Goal: Task Accomplishment & Management: Manage account settings

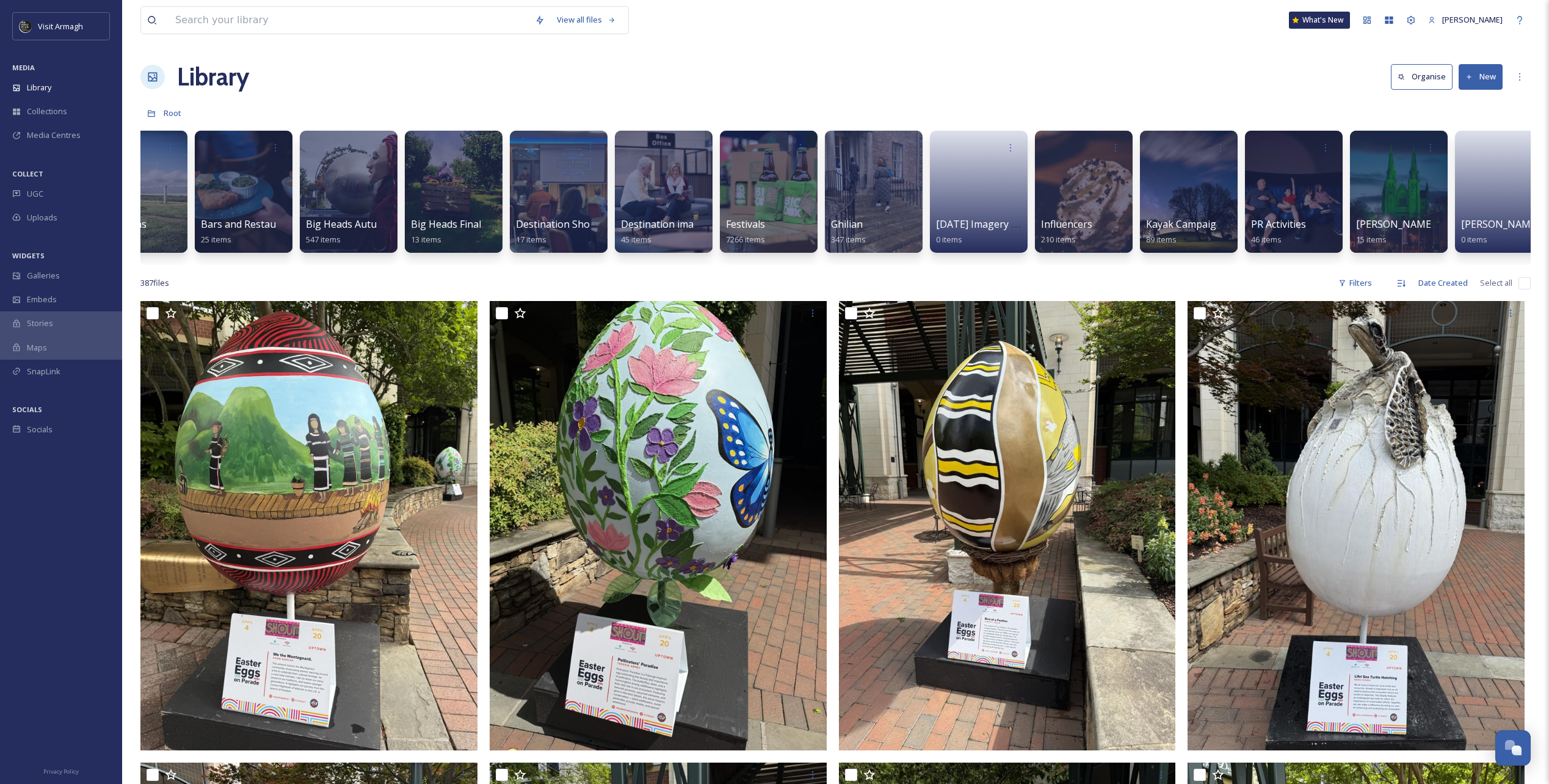
scroll to position [0, 388]
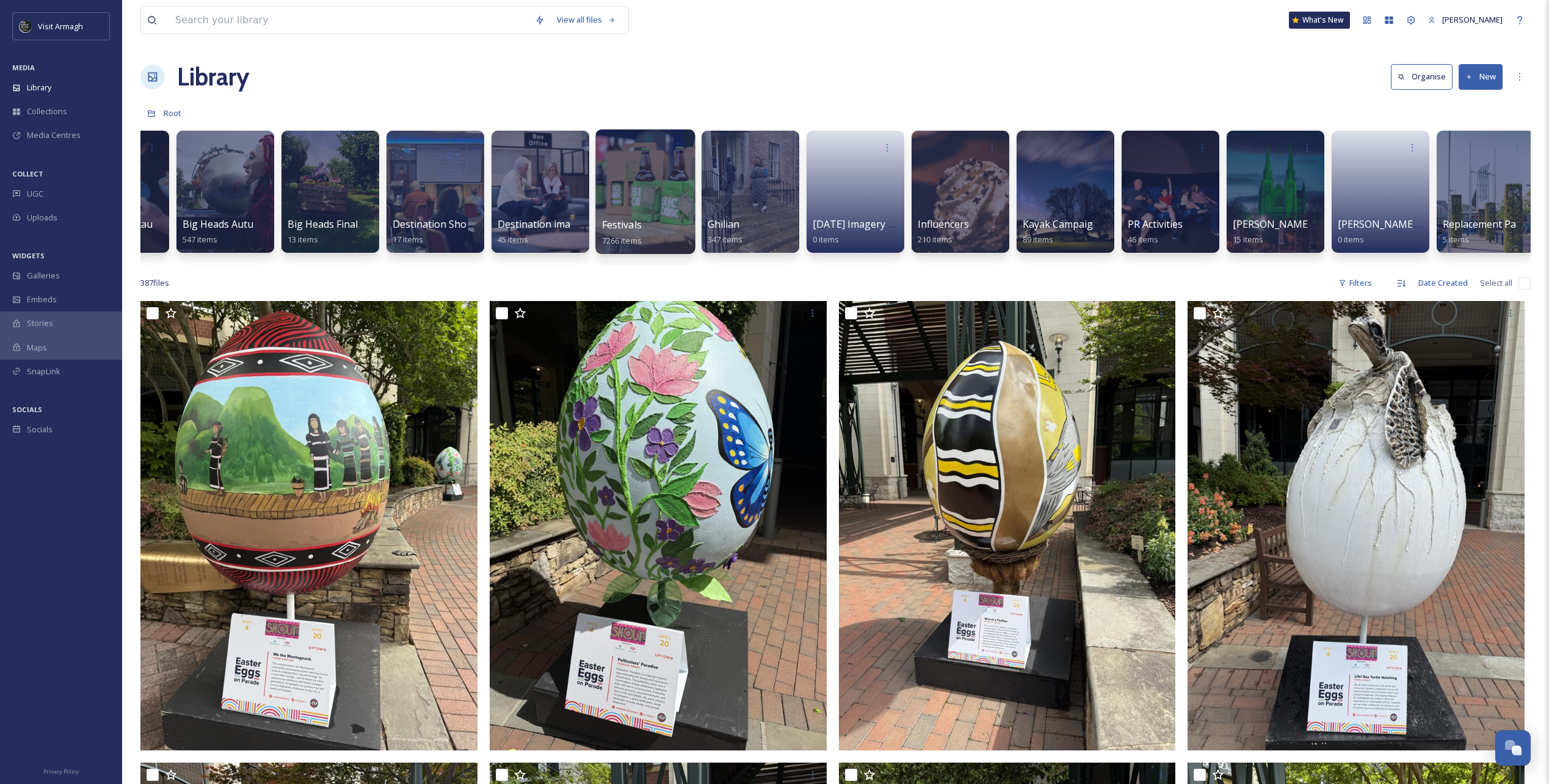
click at [639, 202] on div at bounding box center [645, 192] width 100 height 124
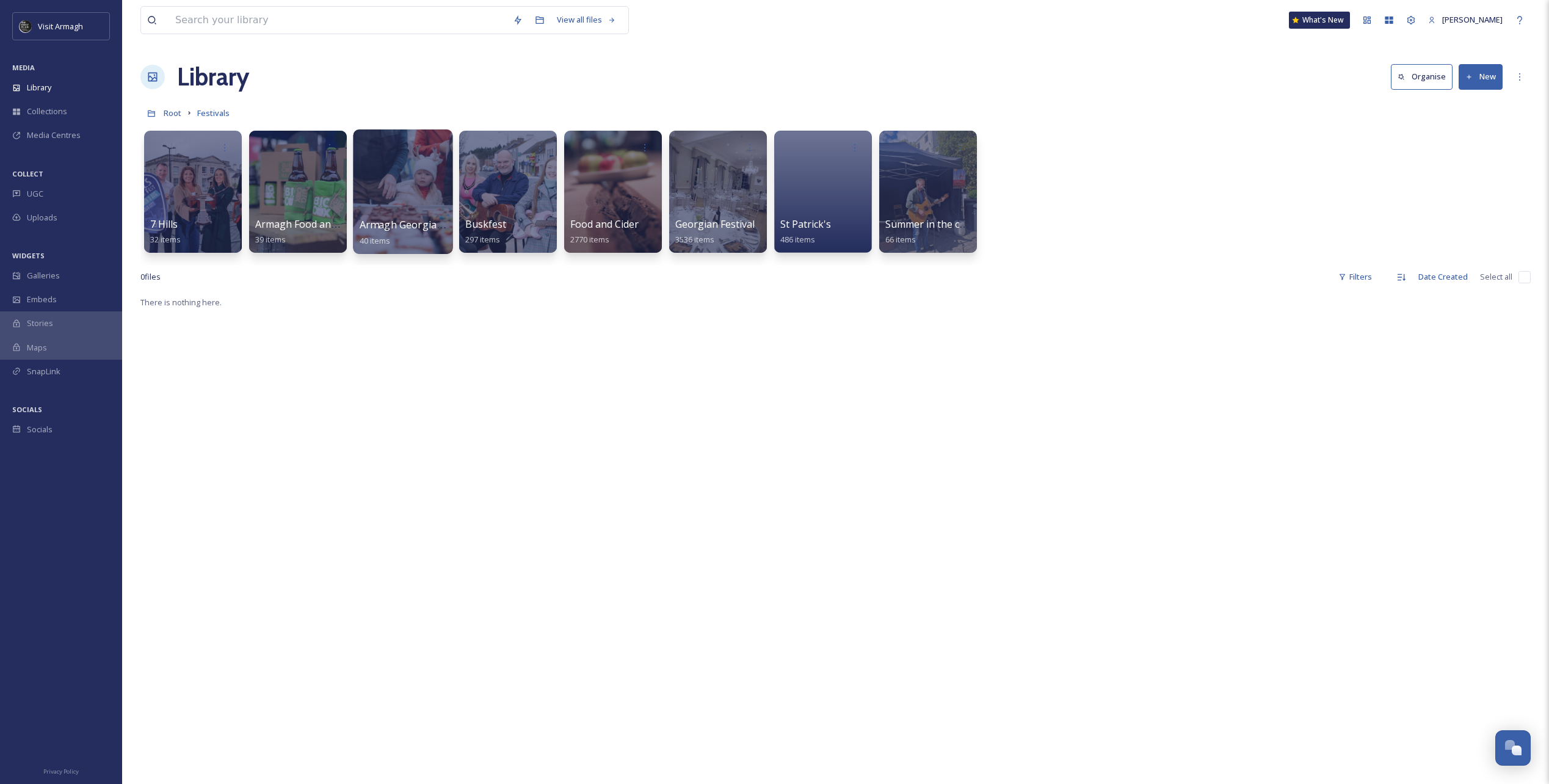
click at [410, 204] on div at bounding box center [403, 192] width 100 height 124
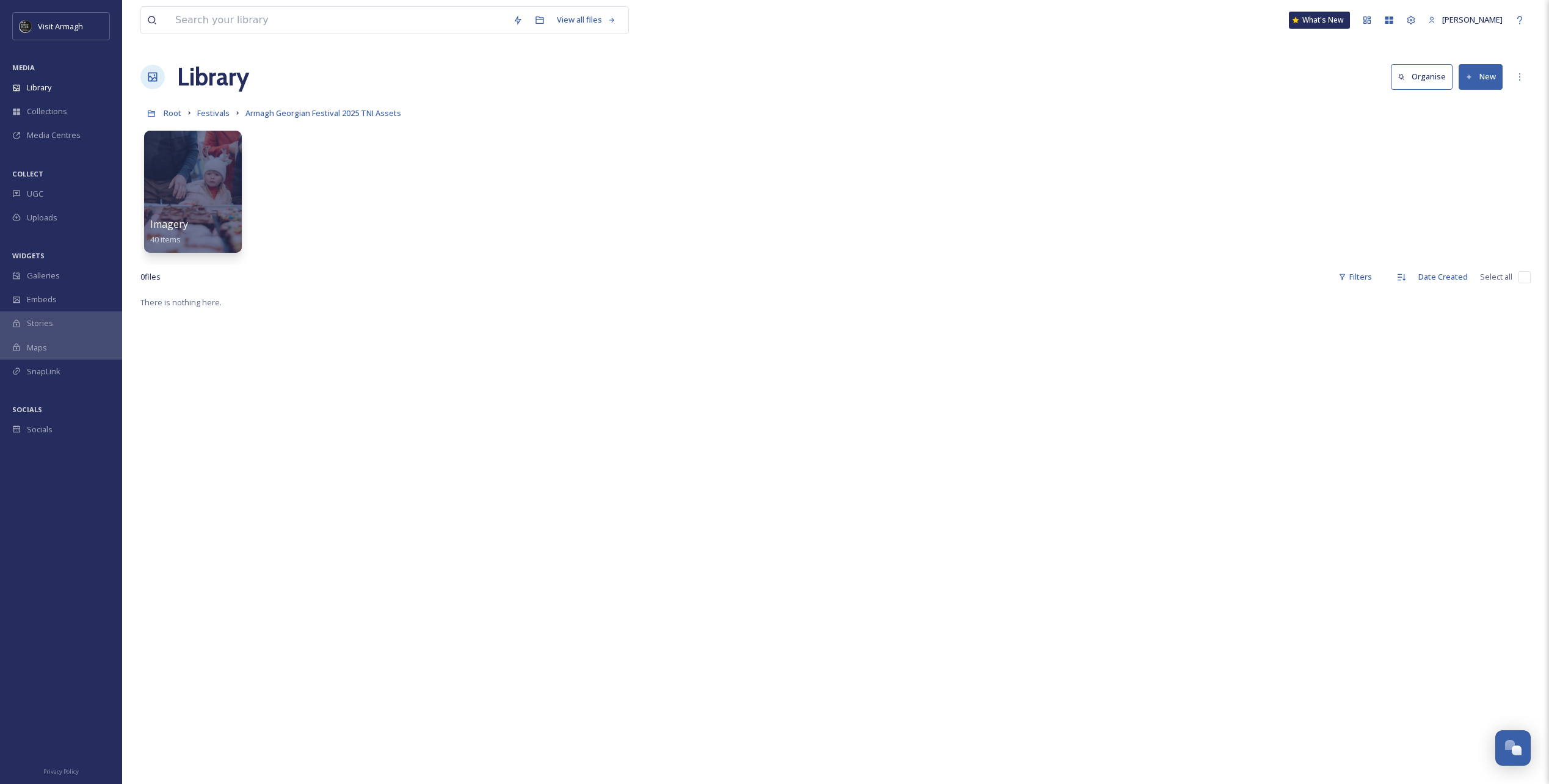
click at [311, 201] on div "Imagery 40 items" at bounding box center [836, 194] width 1391 height 141
click at [317, 225] on div "Imagery 40 items" at bounding box center [836, 194] width 1391 height 141
click at [1485, 80] on button "New" at bounding box center [1481, 76] width 44 height 25
click at [1468, 159] on span "Folder" at bounding box center [1467, 153] width 23 height 12
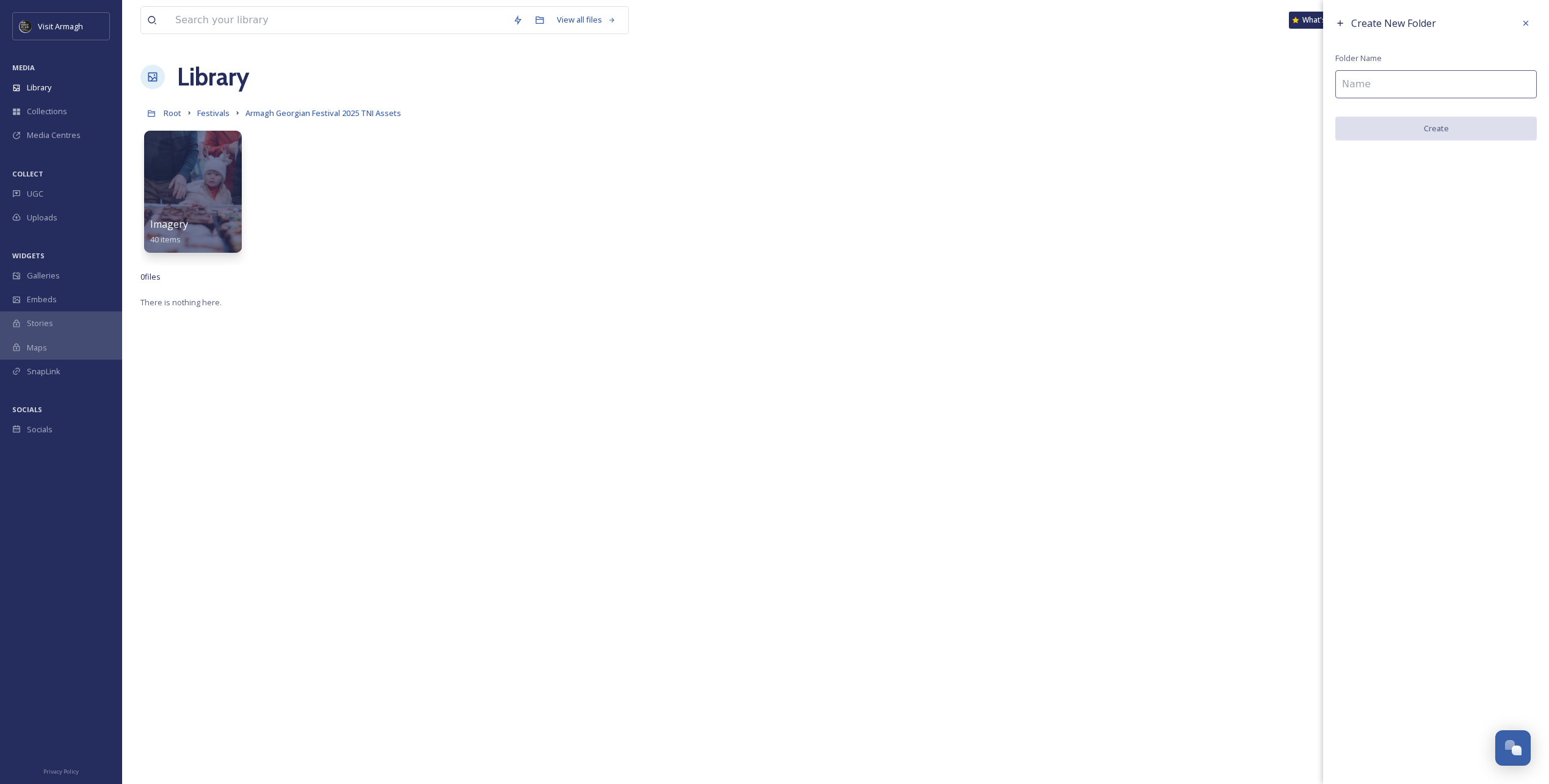
click at [1450, 85] on input at bounding box center [1436, 84] width 201 height 28
drag, startPoint x: 1407, startPoint y: 86, endPoint x: 1302, endPoint y: 86, distance: 105.0
click at [1302, 86] on div "View all files What's New [PERSON_NAME] Library Organise New Root Festivals Arm…" at bounding box center [836, 539] width 1427 height 1079
type input "Digital"
click at [1468, 132] on button "Create" at bounding box center [1436, 129] width 201 height 25
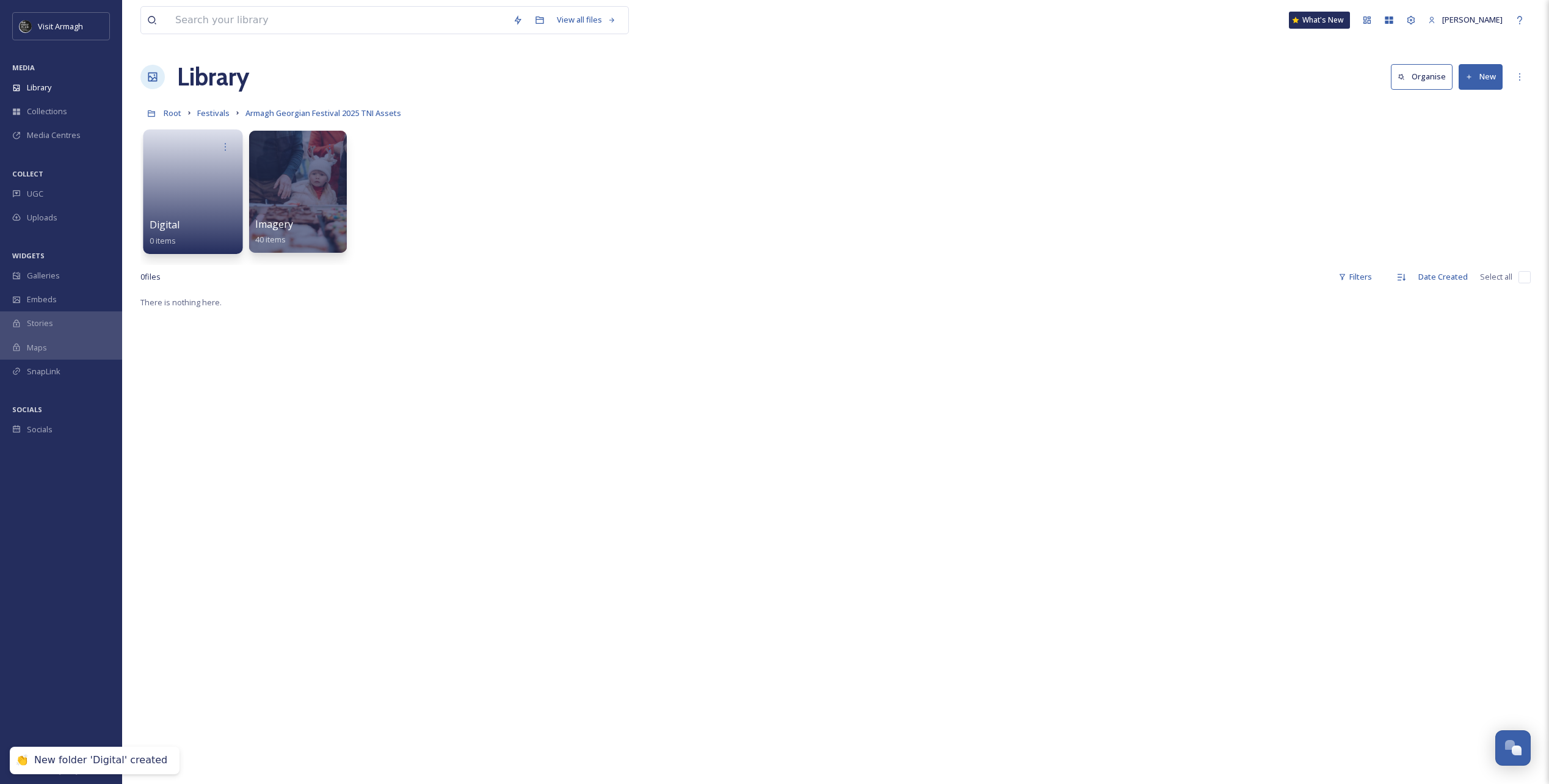
click at [196, 183] on link at bounding box center [194, 187] width 88 height 59
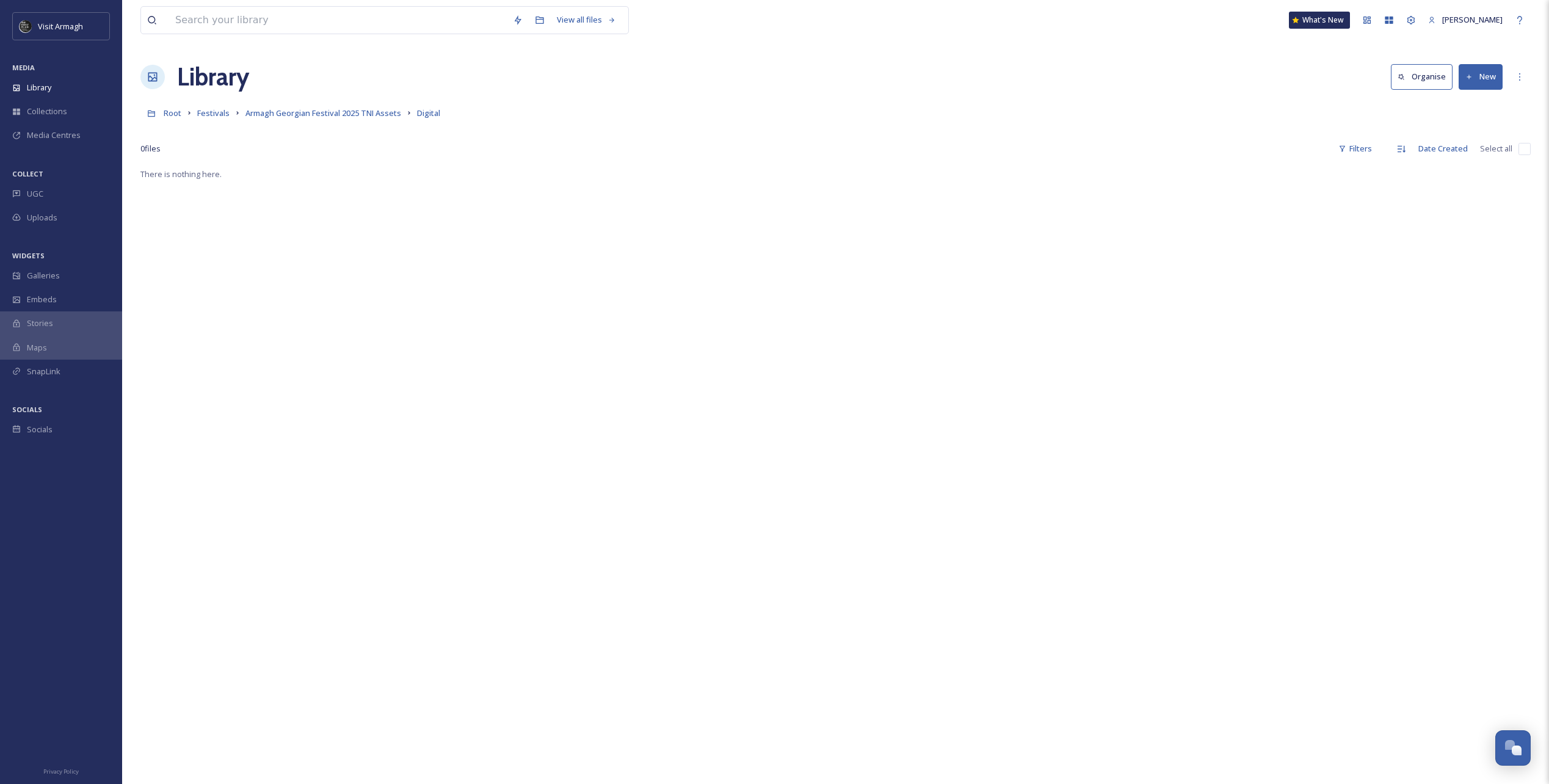
click at [1477, 74] on button "New" at bounding box center [1481, 76] width 44 height 25
click at [1474, 103] on span "File Upload" at bounding box center [1475, 105] width 40 height 12
click at [1434, 79] on div "Drop files here or click to select." at bounding box center [1436, 79] width 201 height 67
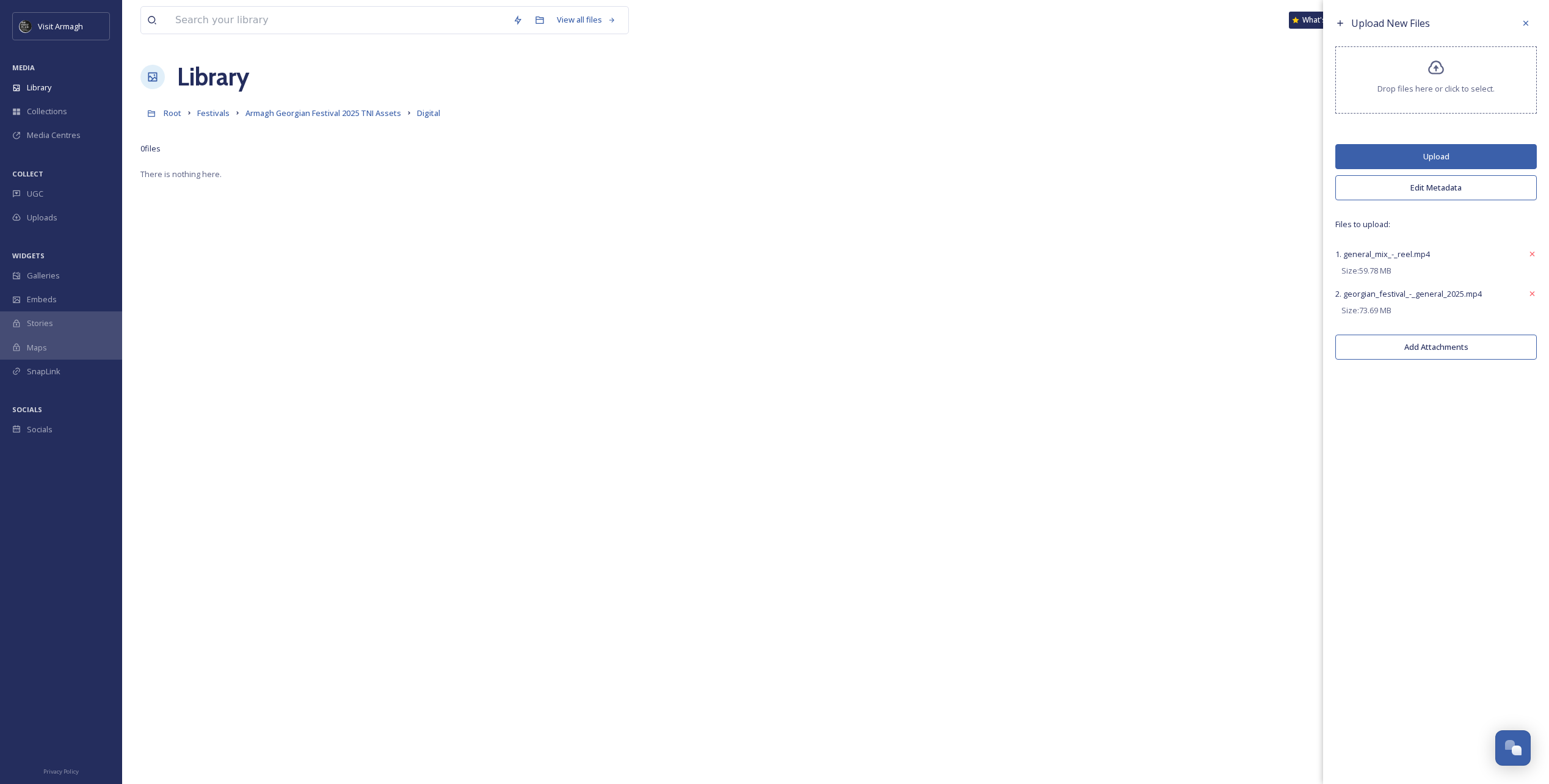
click at [1447, 160] on button "Upload" at bounding box center [1436, 157] width 201 height 25
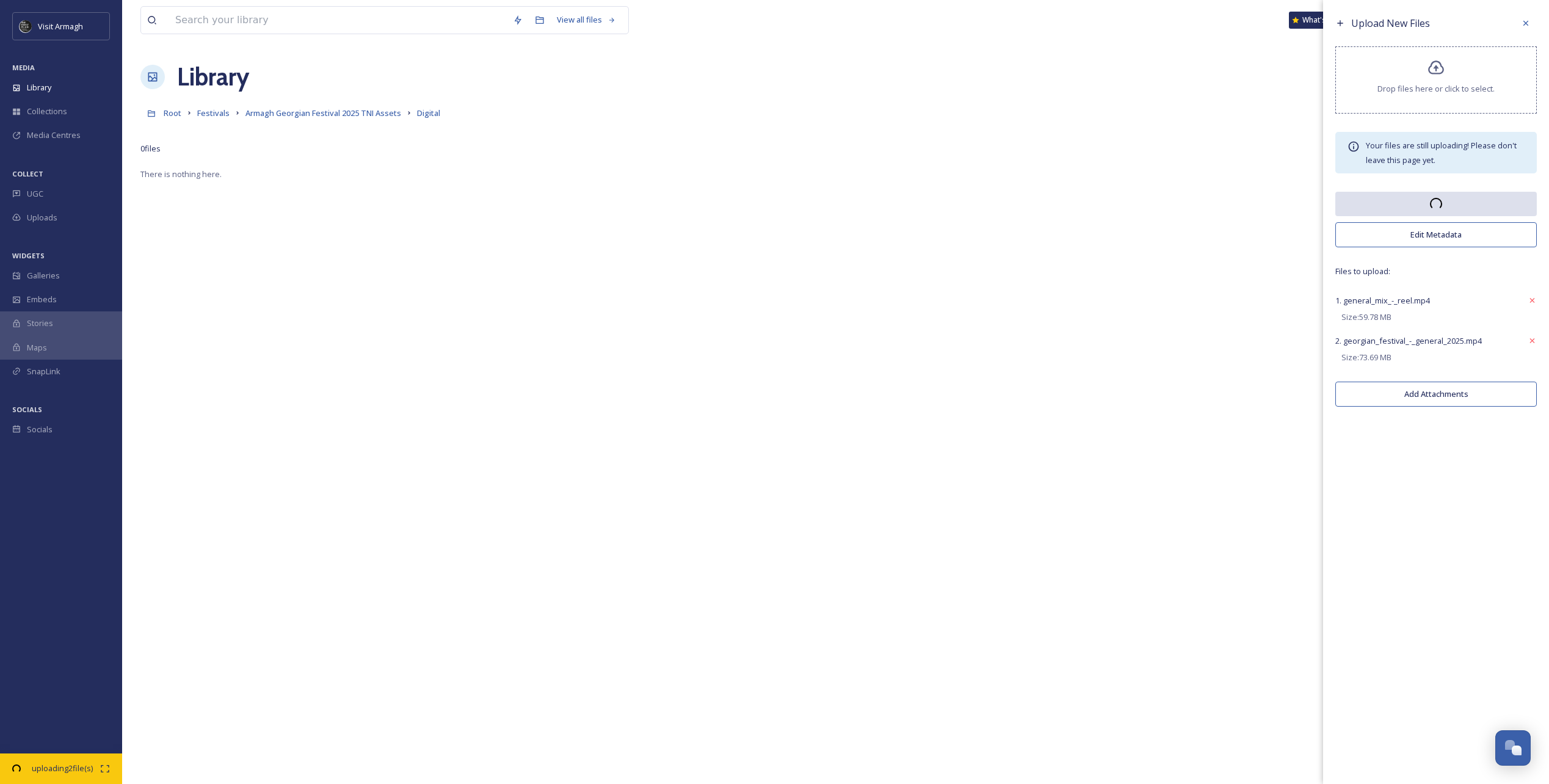
click at [1442, 79] on div "Drop files here or click to select." at bounding box center [1436, 79] width 201 height 67
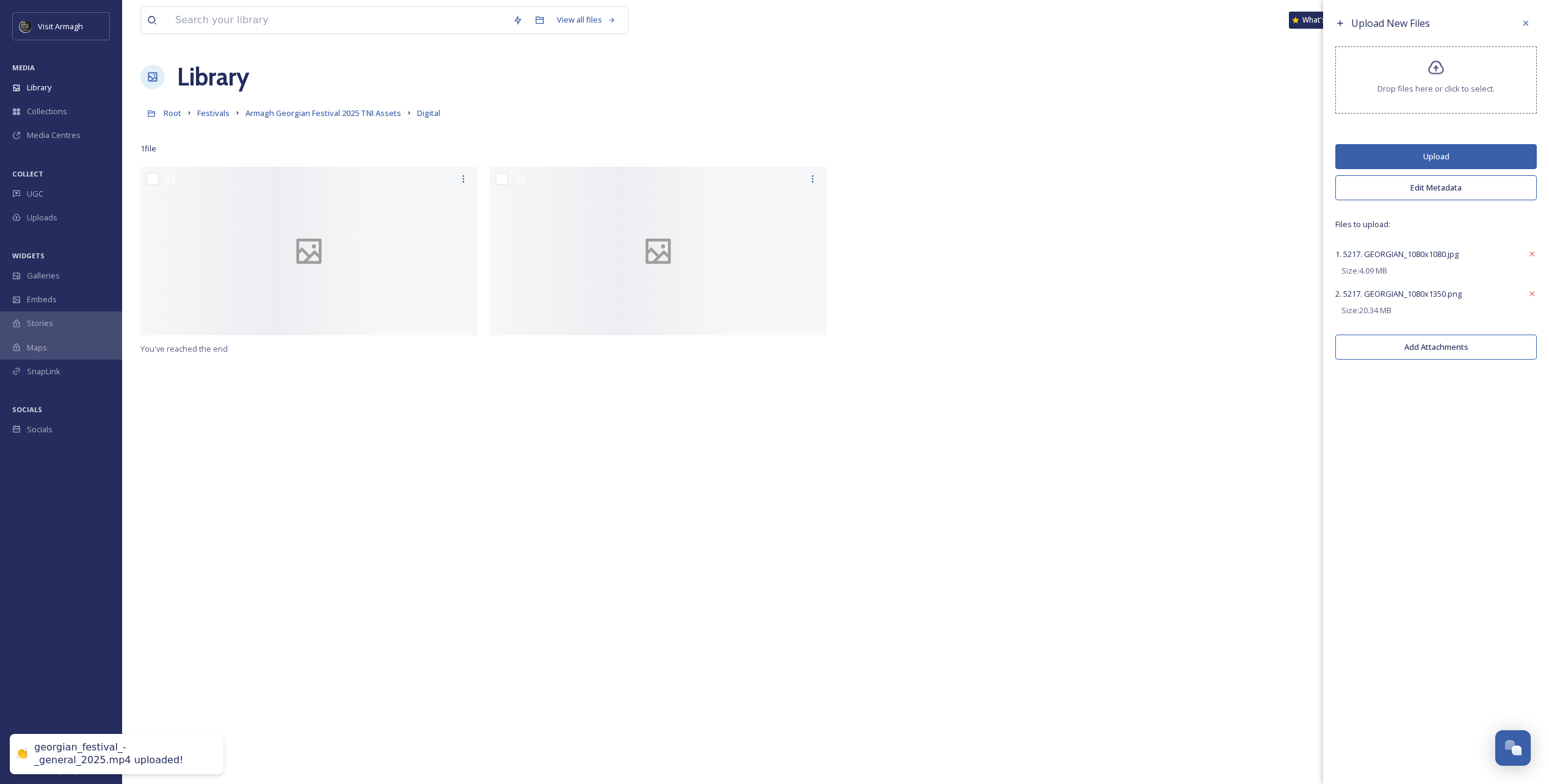
click at [1437, 61] on icon at bounding box center [1436, 68] width 16 height 14
click at [1464, 153] on button "Upload" at bounding box center [1436, 157] width 201 height 25
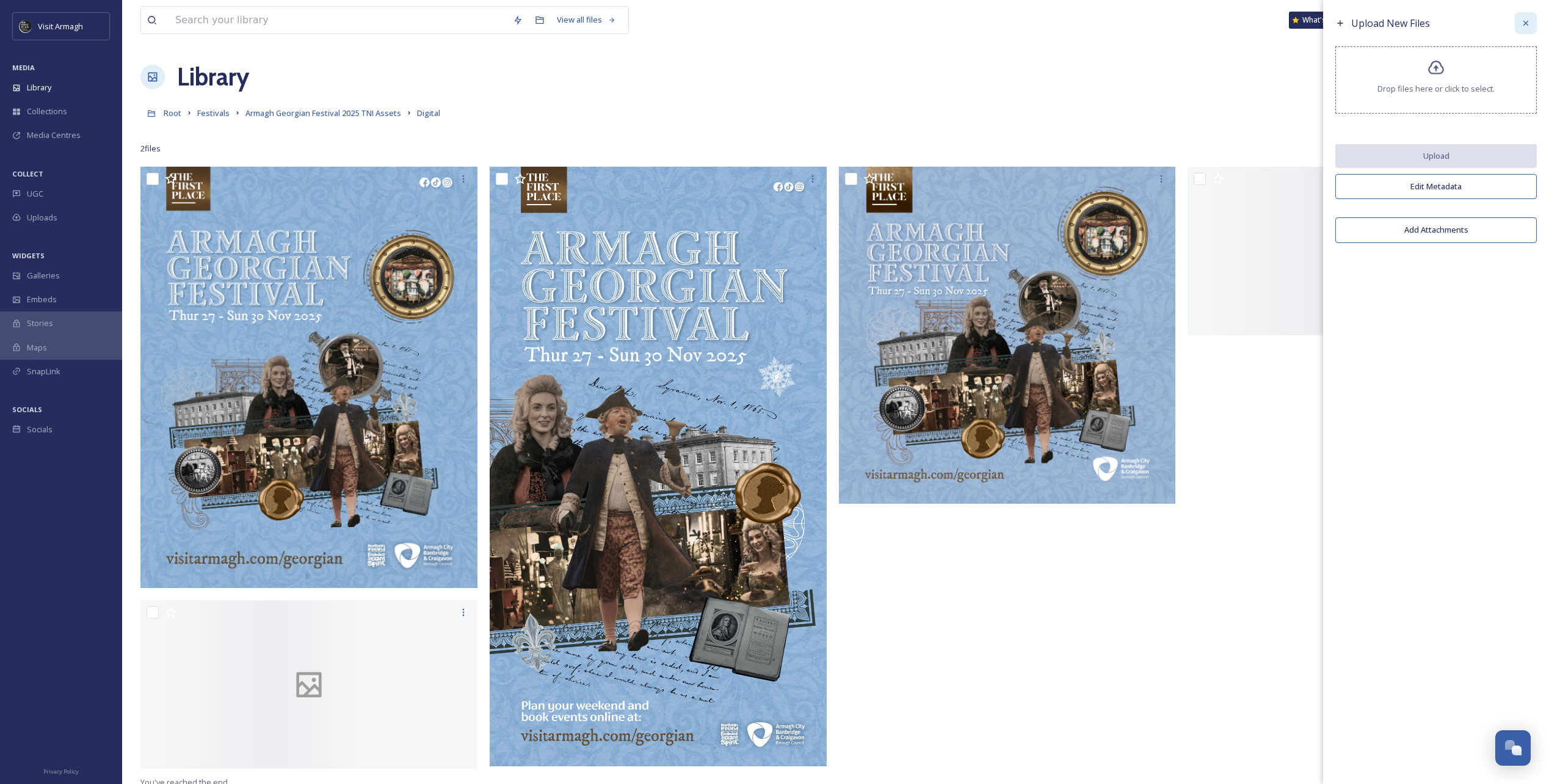
click at [1527, 23] on icon at bounding box center [1526, 23] width 10 height 10
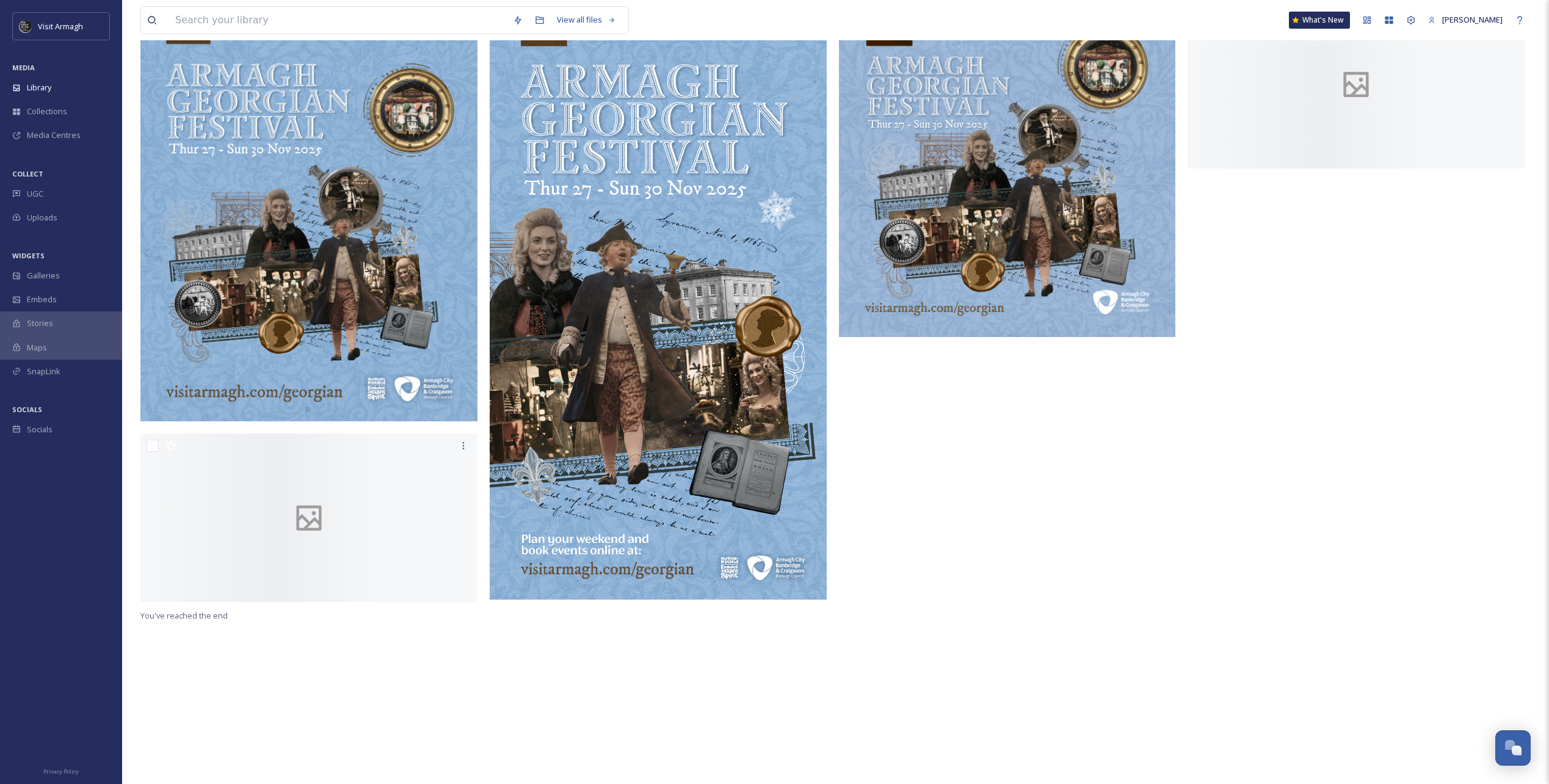
scroll to position [437, 0]
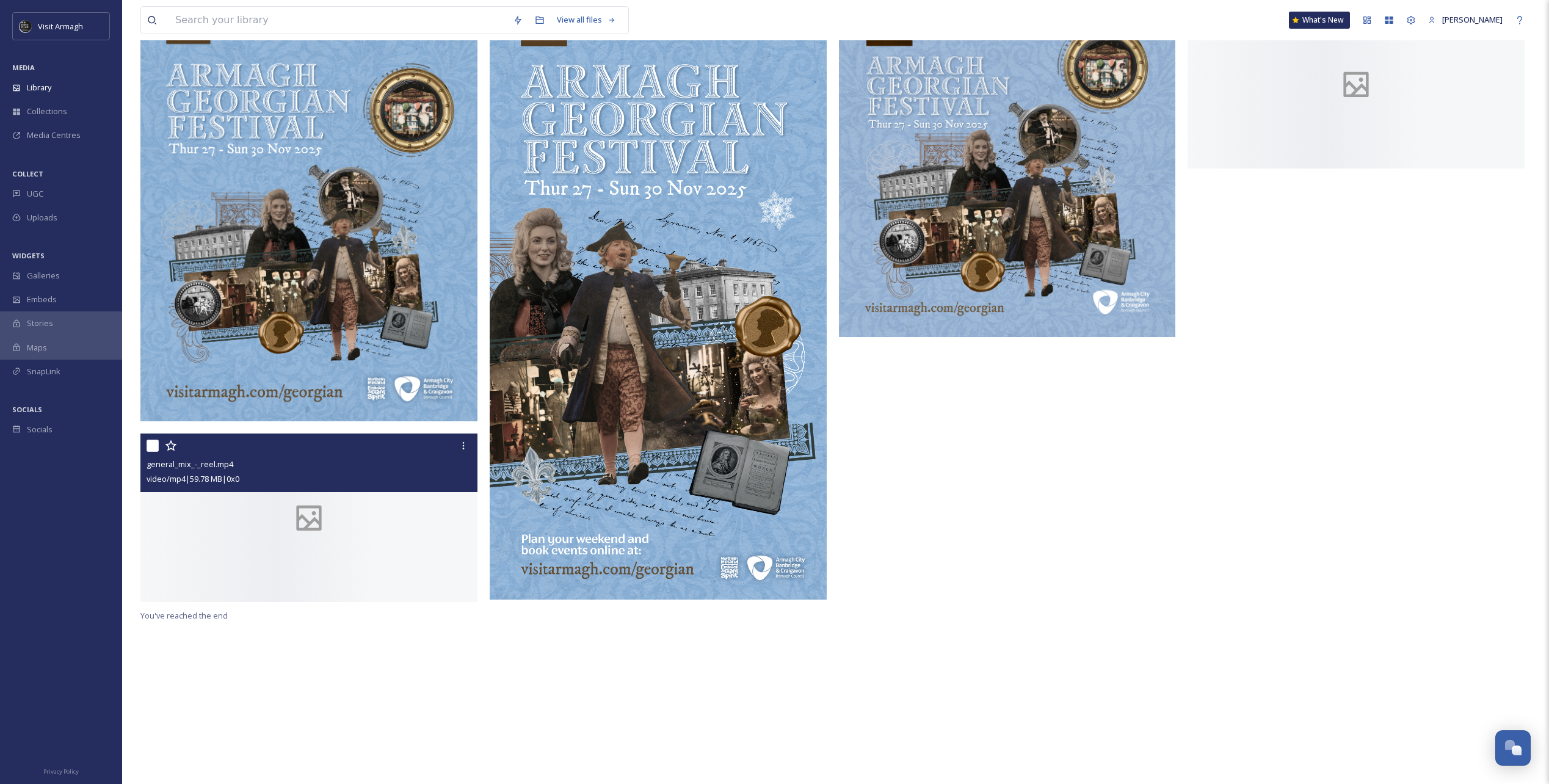
click at [270, 478] on div at bounding box center [309, 518] width 337 height 168
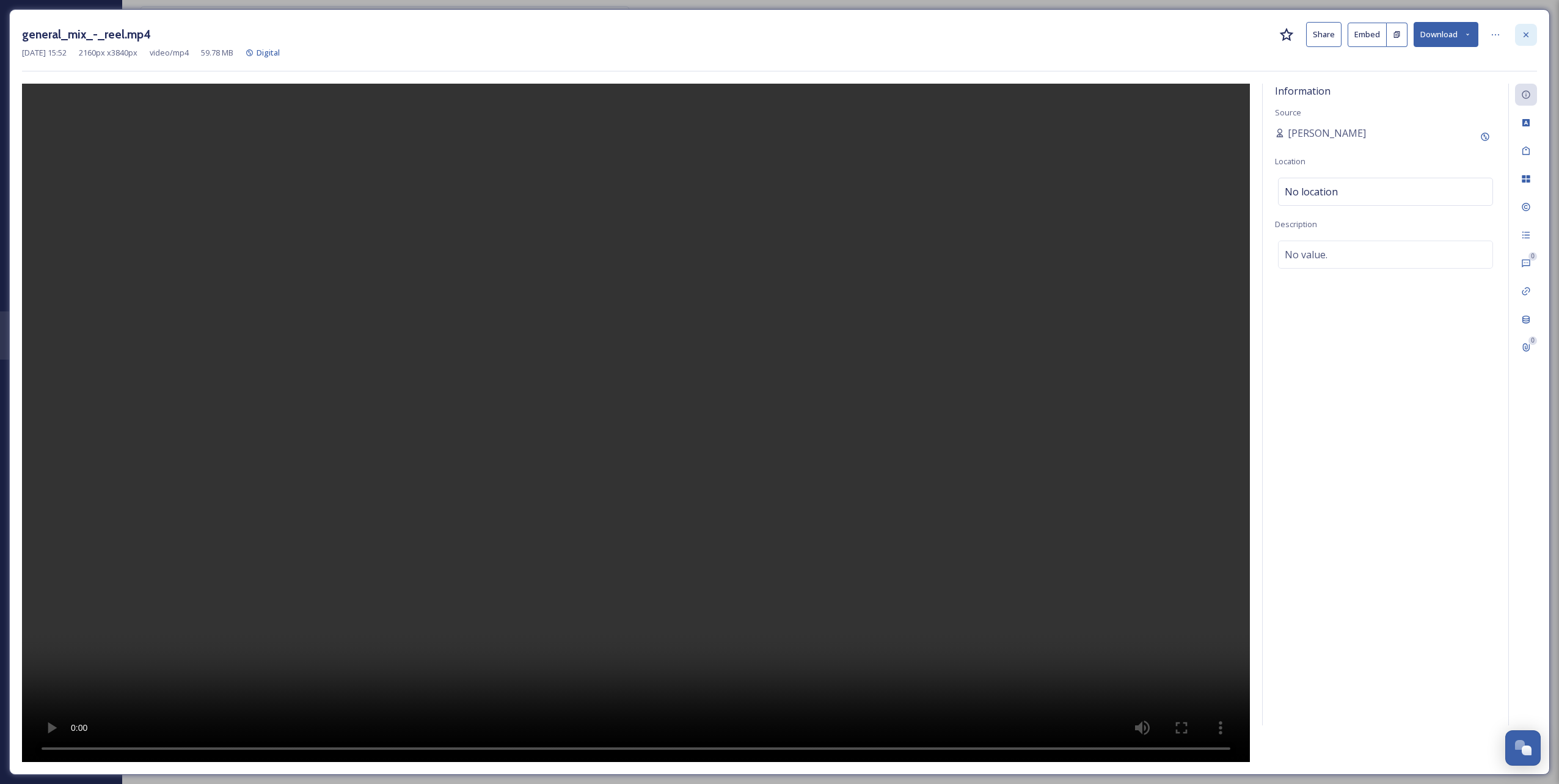
click at [1527, 31] on icon at bounding box center [1526, 35] width 10 height 10
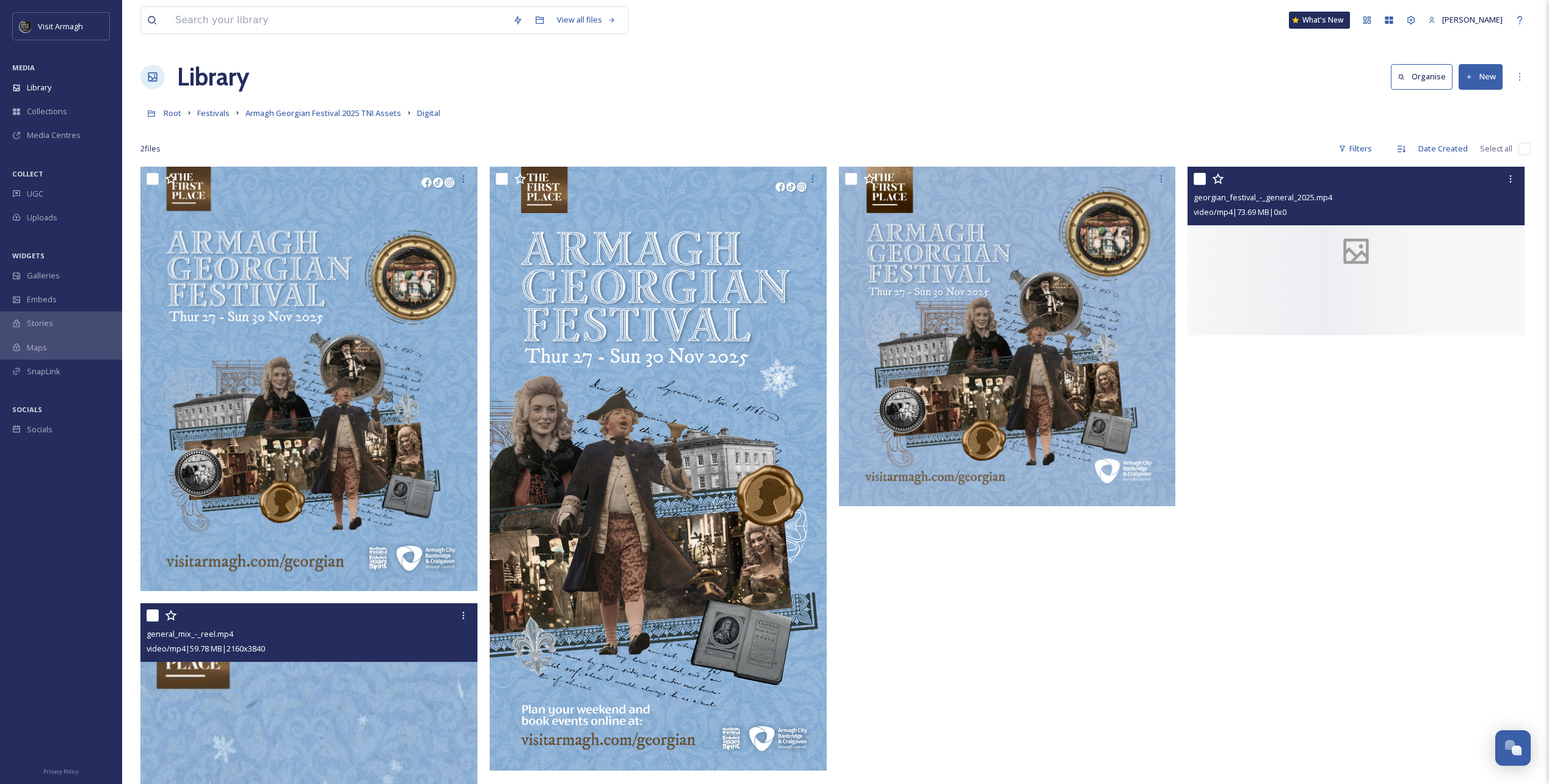
click at [1319, 289] on div at bounding box center [1356, 250] width 337 height 168
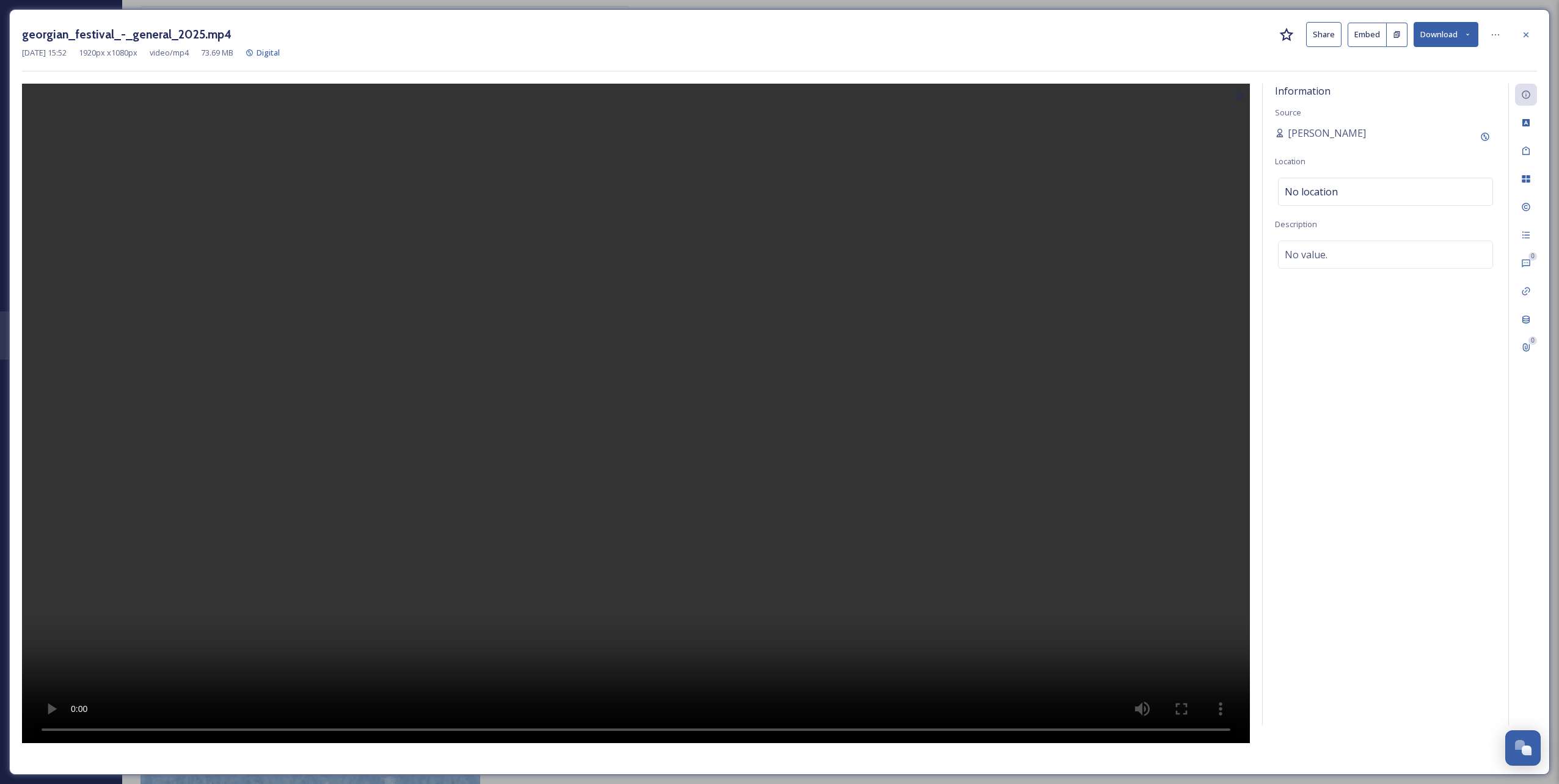
click at [1113, 292] on video at bounding box center [636, 413] width 1228 height 660
click at [934, 347] on video at bounding box center [636, 413] width 1228 height 660
click at [1527, 31] on icon at bounding box center [1526, 35] width 10 height 10
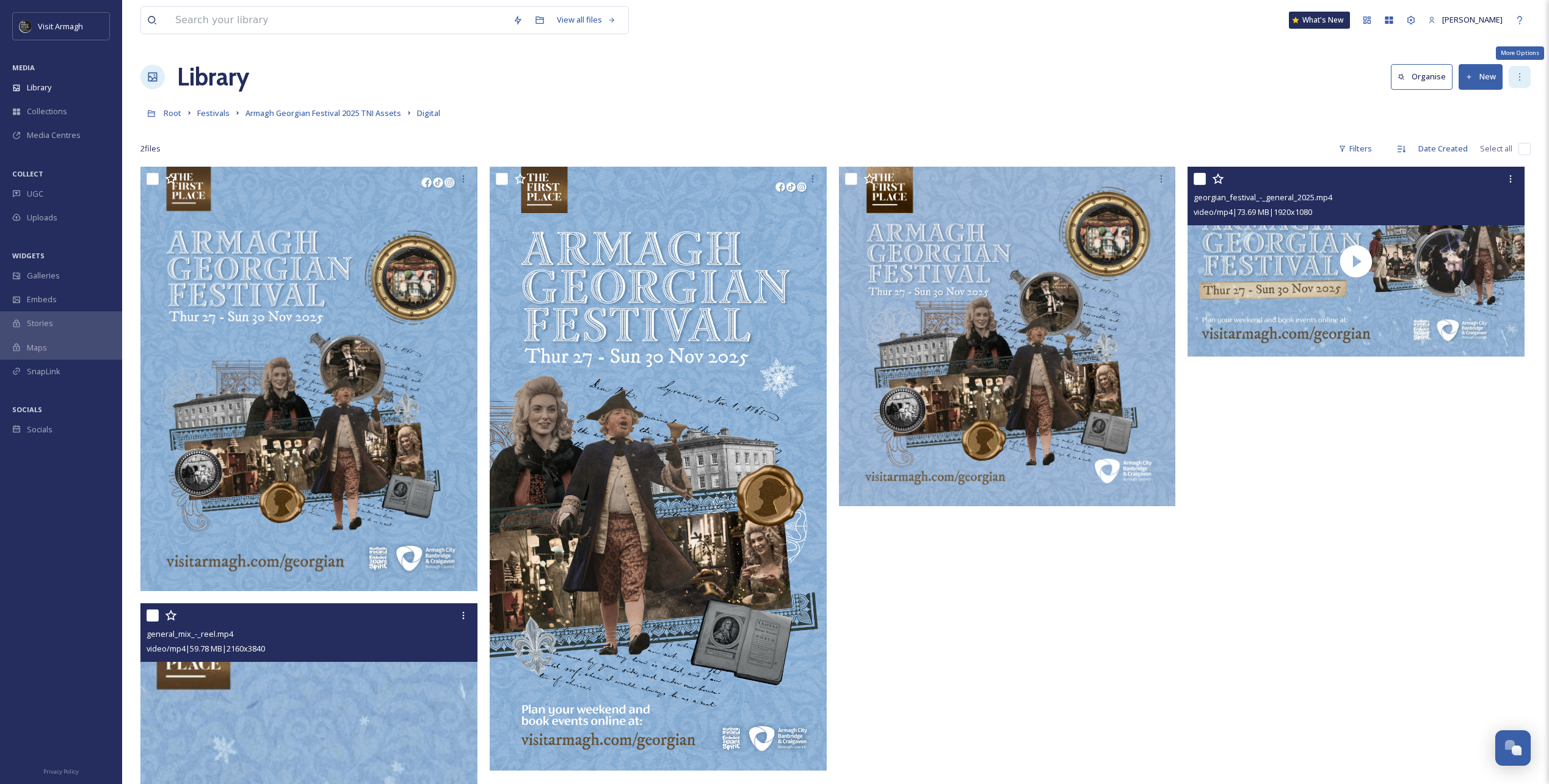
click at [1527, 78] on div "More Options" at bounding box center [1520, 77] width 22 height 22
click at [1173, 140] on div "2 file s Filters Date Created Select all" at bounding box center [836, 148] width 1391 height 24
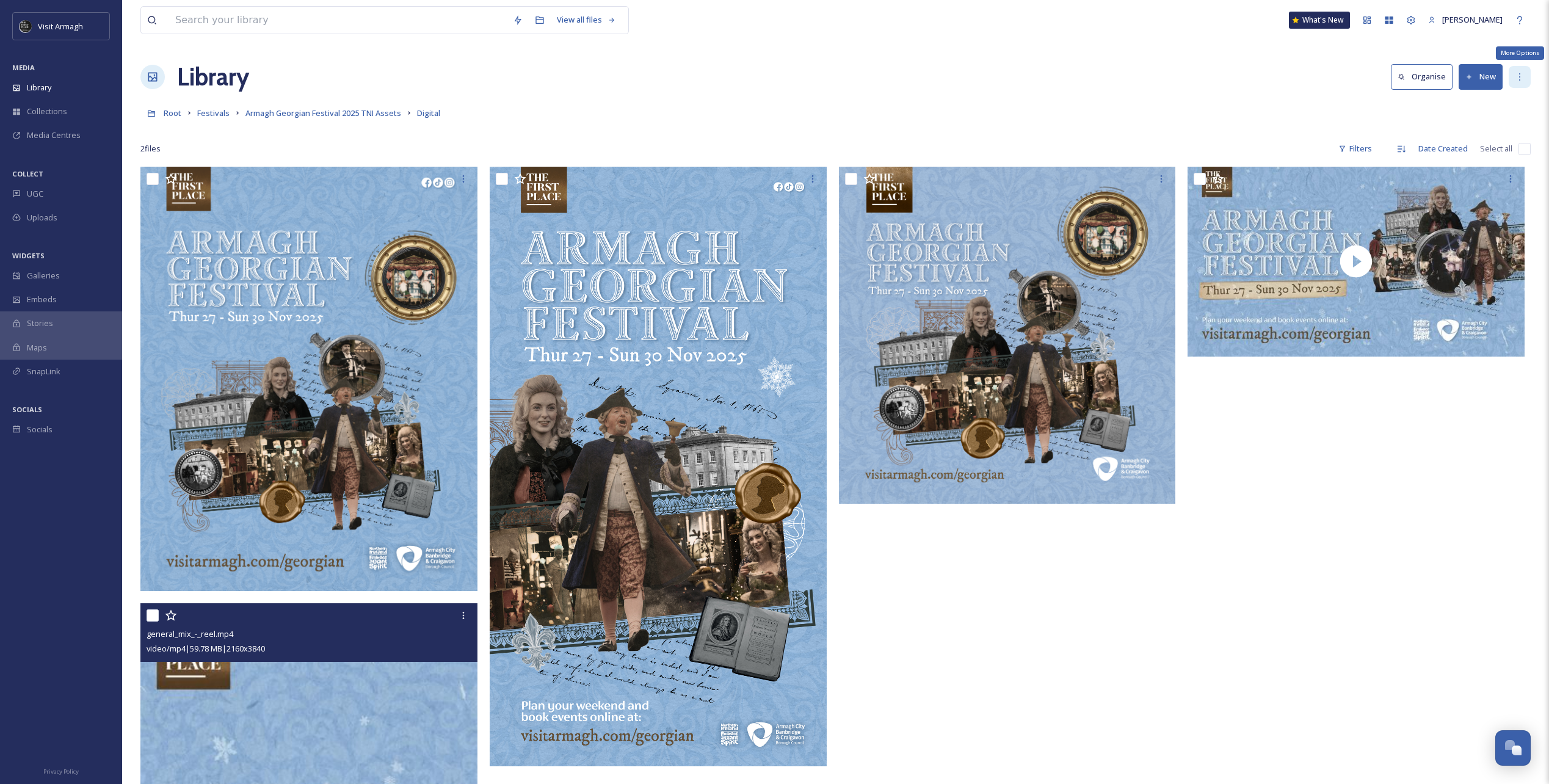
click at [1518, 83] on div "More Options" at bounding box center [1520, 77] width 22 height 22
click at [1244, 100] on div "View all files What's New [PERSON_NAME] Library Organise New View All Rights Ap…" at bounding box center [836, 614] width 1427 height 1228
click at [392, 111] on span "Armagh Georgian Festival 2025 TNI Assets" at bounding box center [323, 113] width 156 height 11
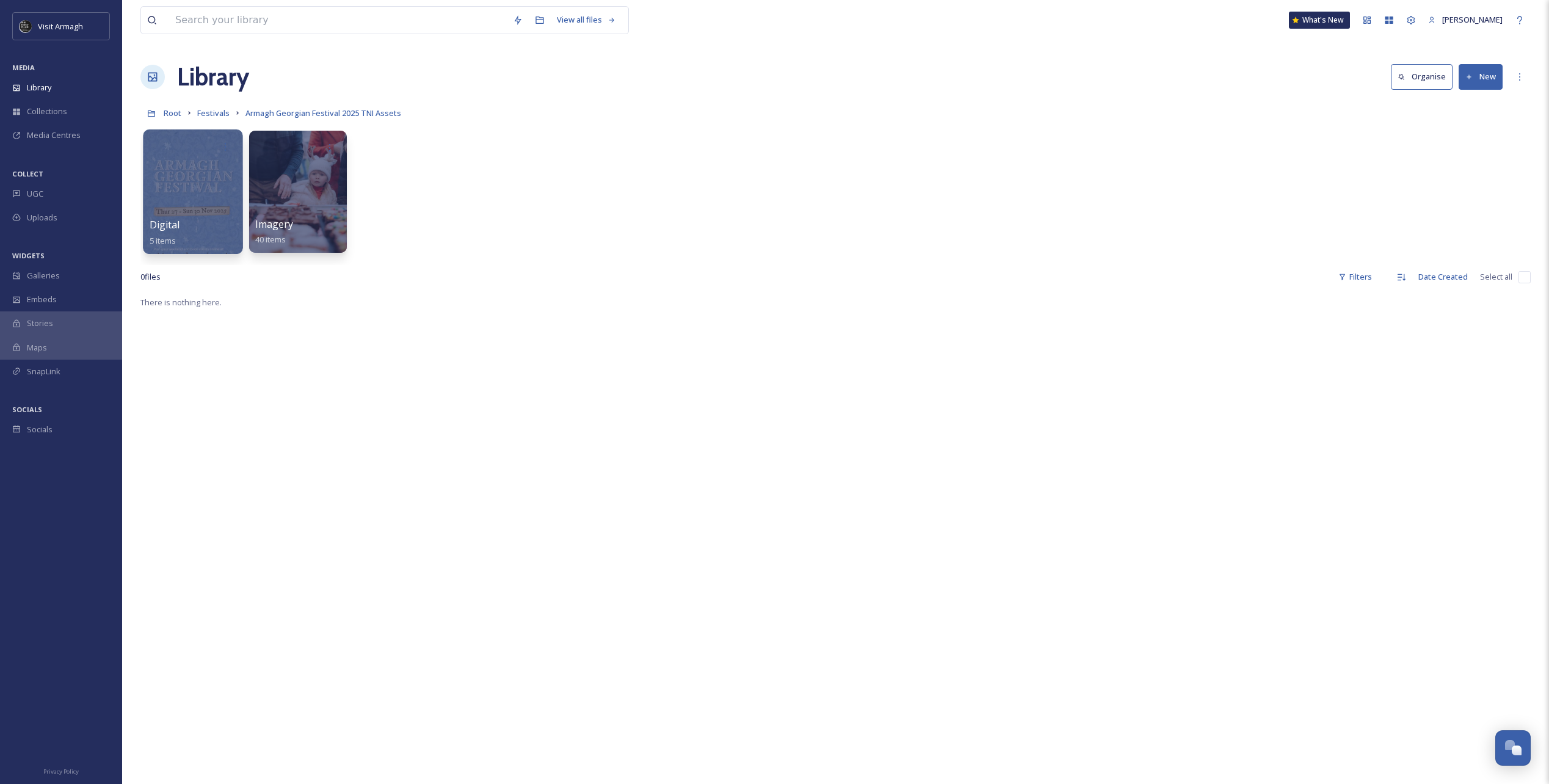
click at [178, 175] on div at bounding box center [193, 192] width 100 height 124
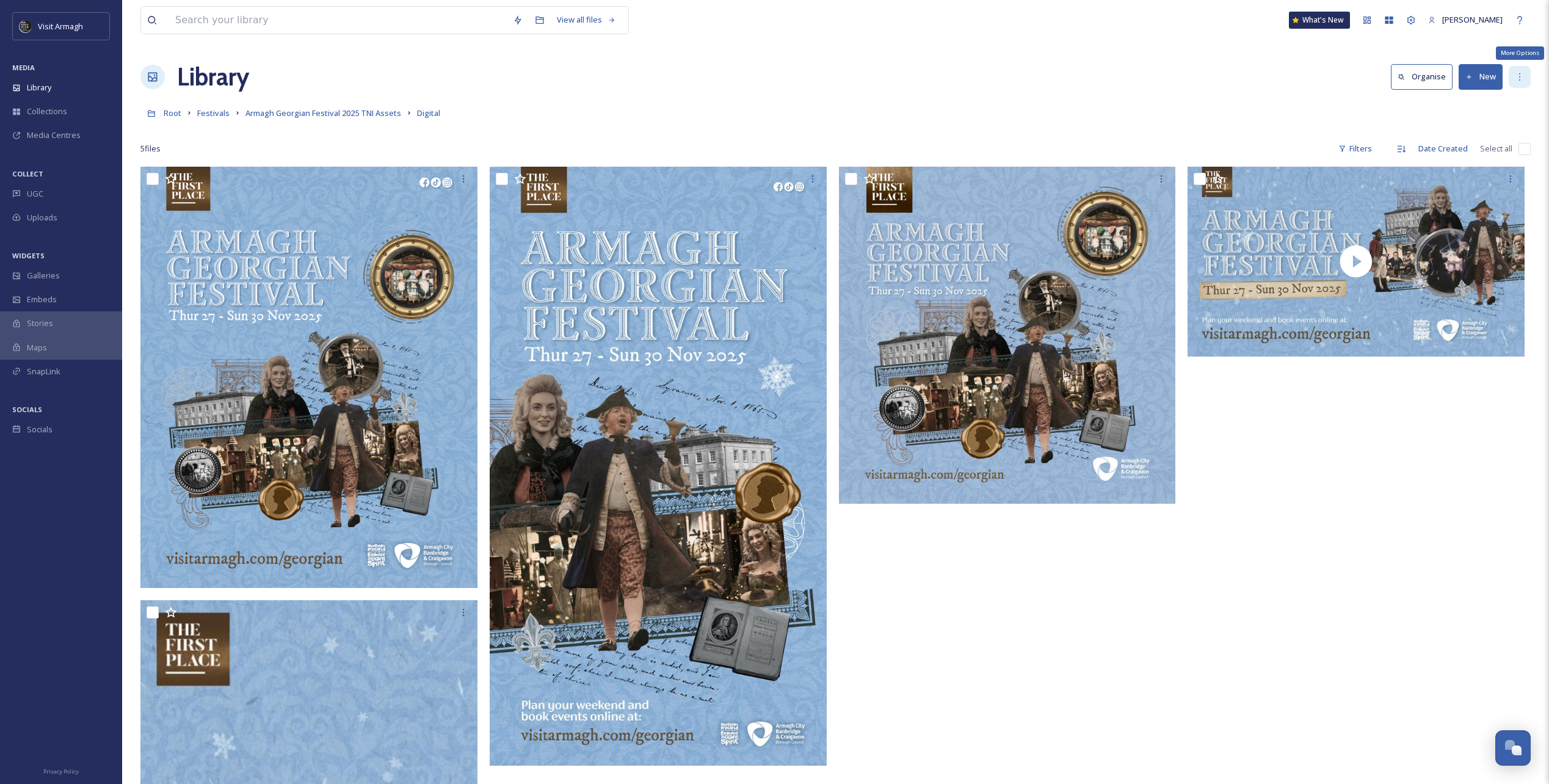
click at [1518, 79] on icon at bounding box center [1520, 77] width 10 height 10
click at [1523, 80] on icon at bounding box center [1520, 77] width 10 height 10
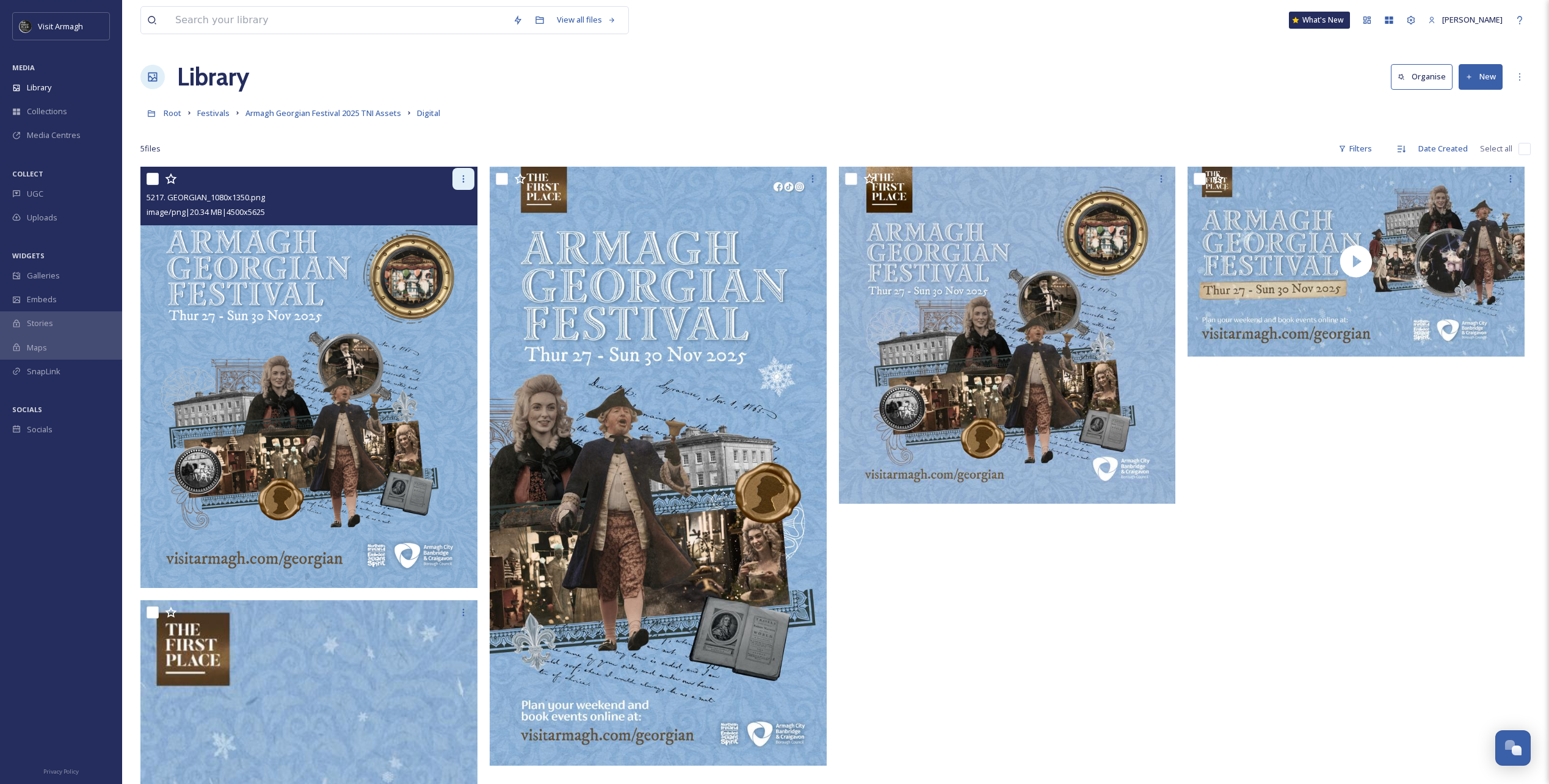
click at [463, 181] on icon at bounding box center [463, 179] width 2 height 8
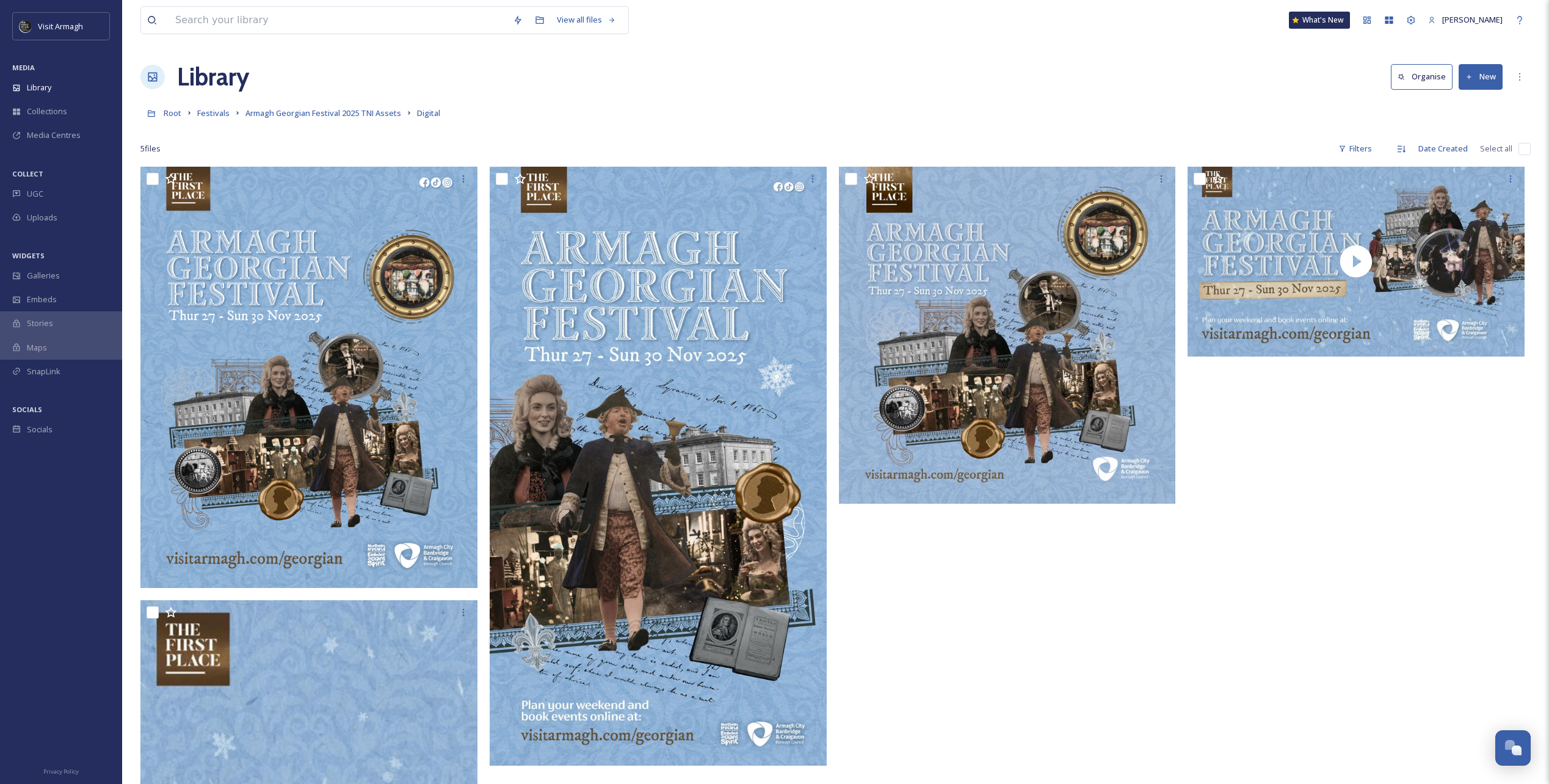
click at [635, 84] on div "Library Organise New" at bounding box center [836, 77] width 1391 height 37
click at [353, 115] on span "Armagh Georgian Festival 2025 TNI Assets" at bounding box center [323, 113] width 156 height 11
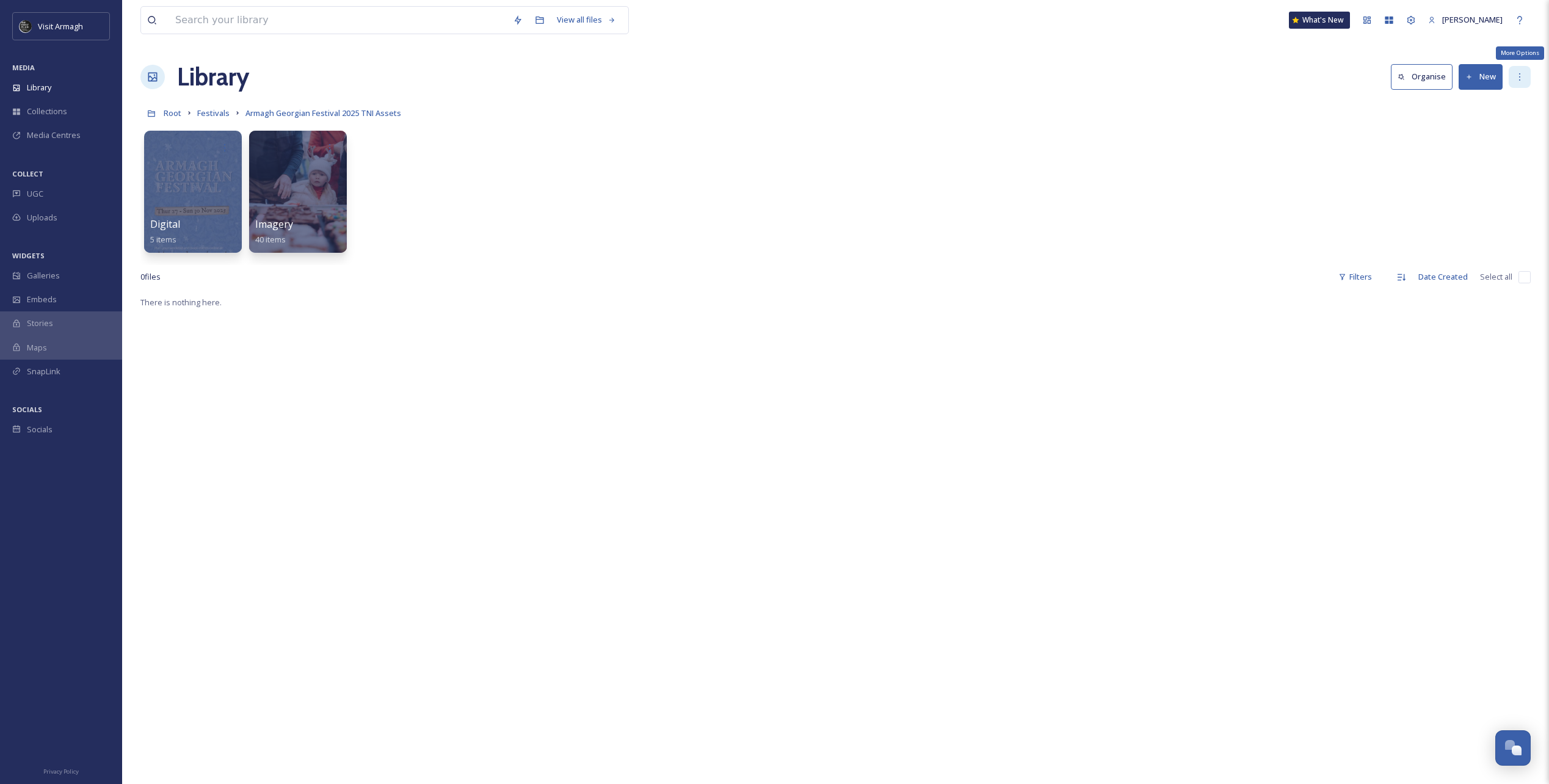
click at [1518, 81] on icon at bounding box center [1520, 77] width 10 height 10
click at [161, 210] on div at bounding box center [193, 192] width 100 height 124
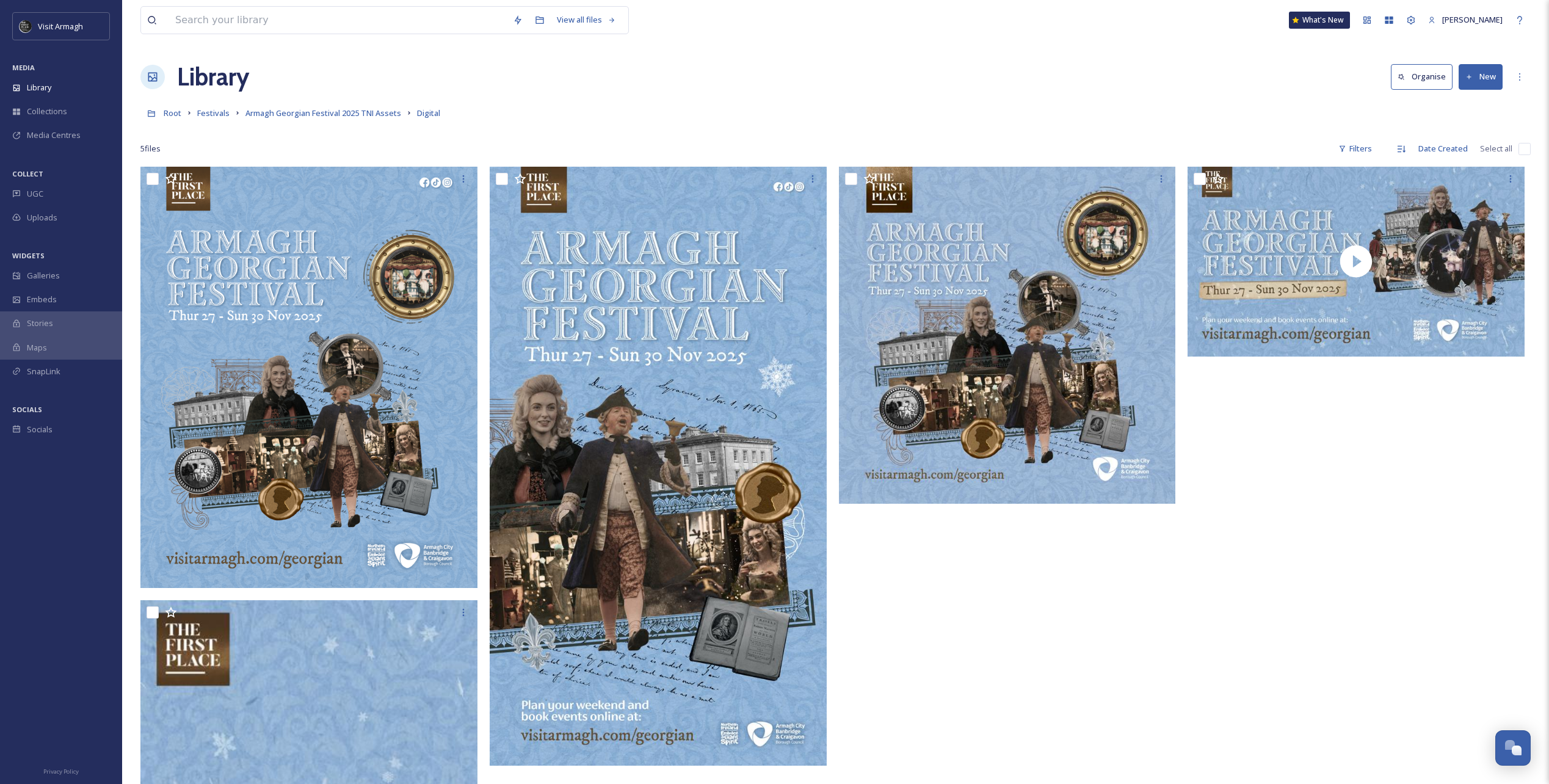
click at [739, 94] on div "Library Organise New" at bounding box center [836, 77] width 1391 height 37
click at [1524, 82] on div "More Options" at bounding box center [1520, 77] width 22 height 22
click at [1484, 132] on div "Edit Folder" at bounding box center [1471, 127] width 118 height 24
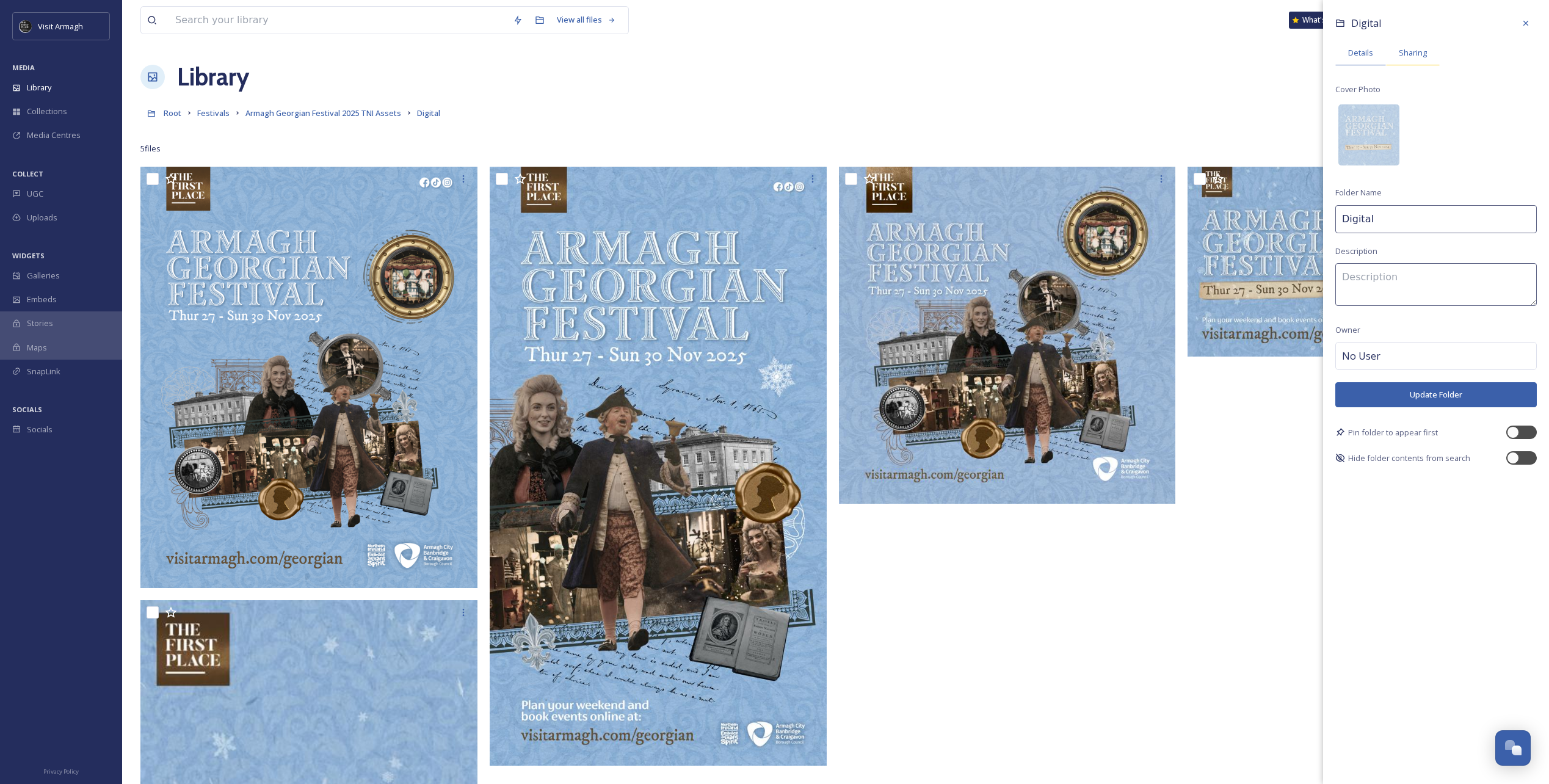
click at [1412, 55] on span "Sharing" at bounding box center [1413, 52] width 28 height 12
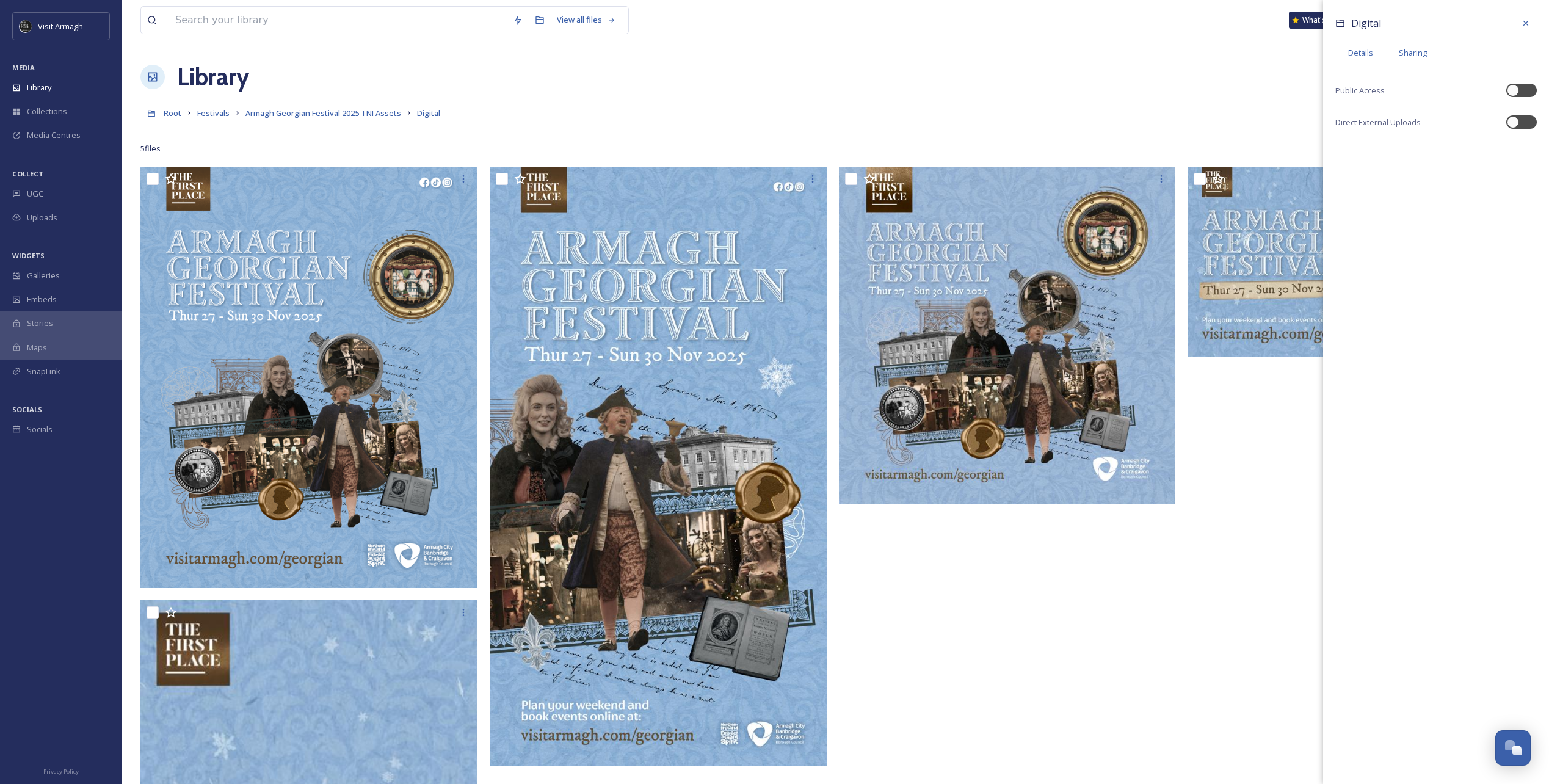
click at [1342, 49] on div "Details" at bounding box center [1361, 52] width 51 height 25
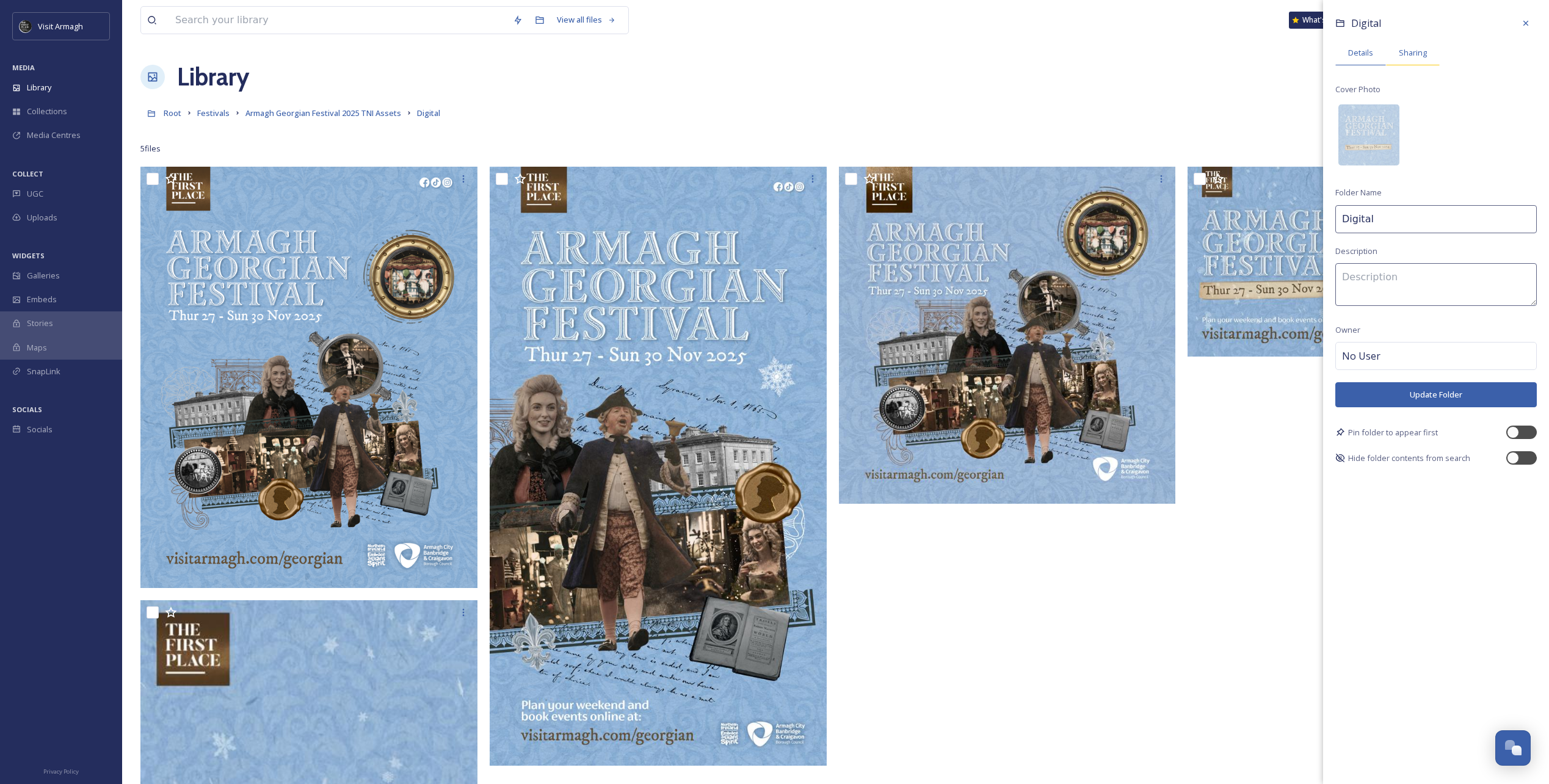
click at [1417, 49] on span "Sharing" at bounding box center [1413, 52] width 28 height 12
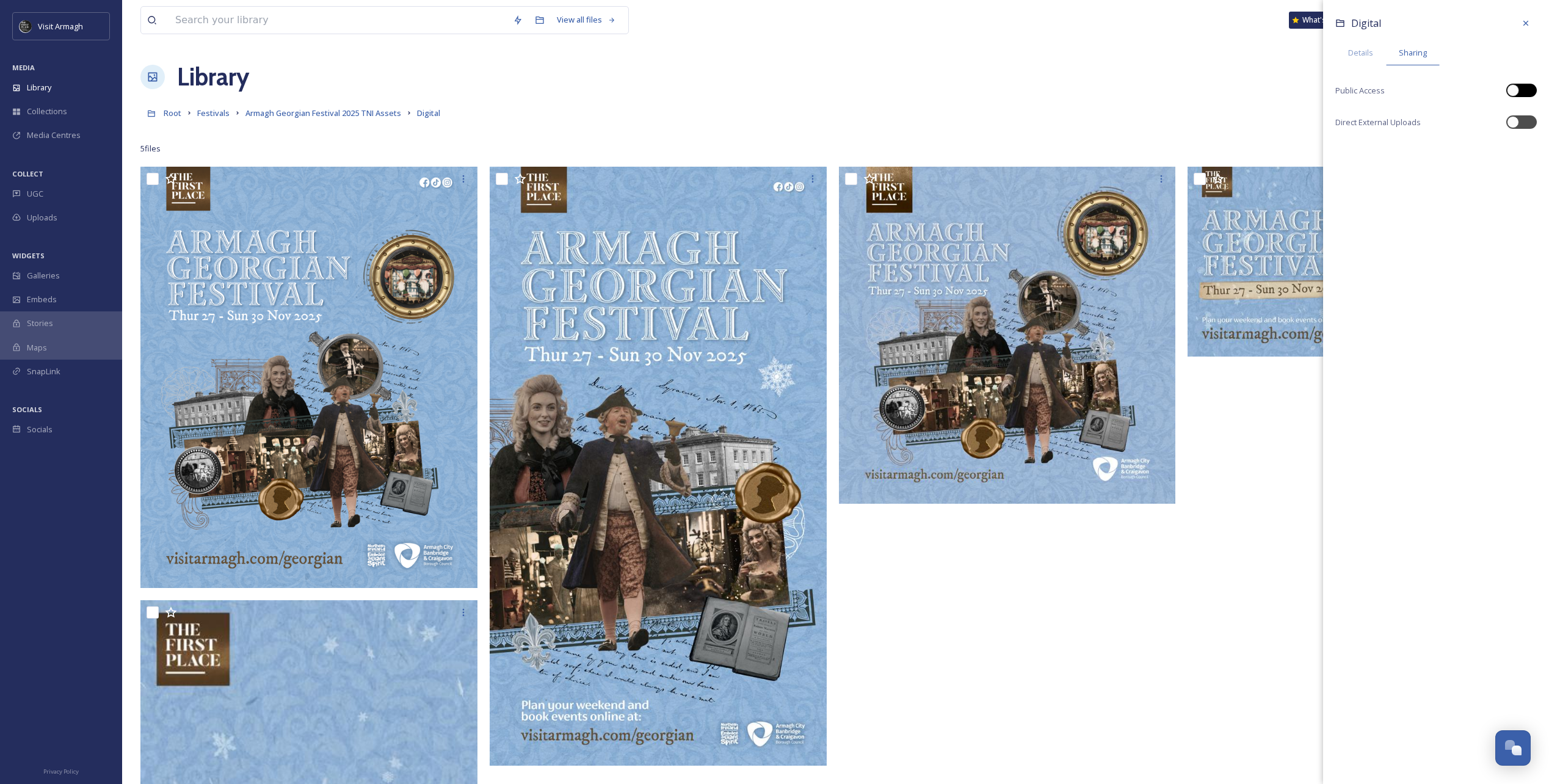
click at [1524, 94] on div at bounding box center [1522, 90] width 31 height 13
checkbox input "true"
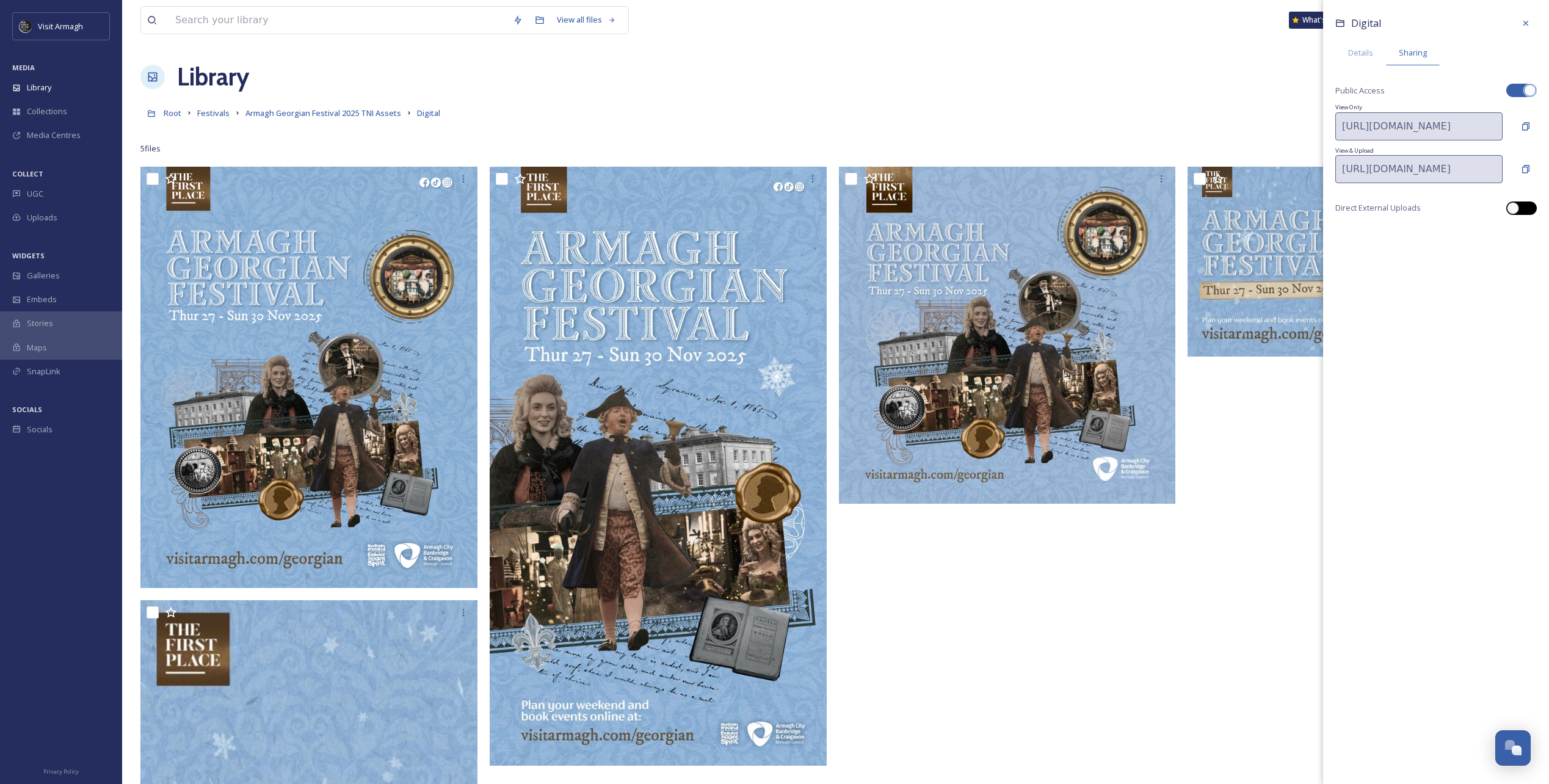
click at [1518, 213] on div at bounding box center [1522, 207] width 31 height 13
click at [1521, 204] on div at bounding box center [1522, 207] width 31 height 13
checkbox input "false"
click at [359, 107] on link "Armagh Georgian Festival 2025 TNI Assets" at bounding box center [323, 113] width 156 height 15
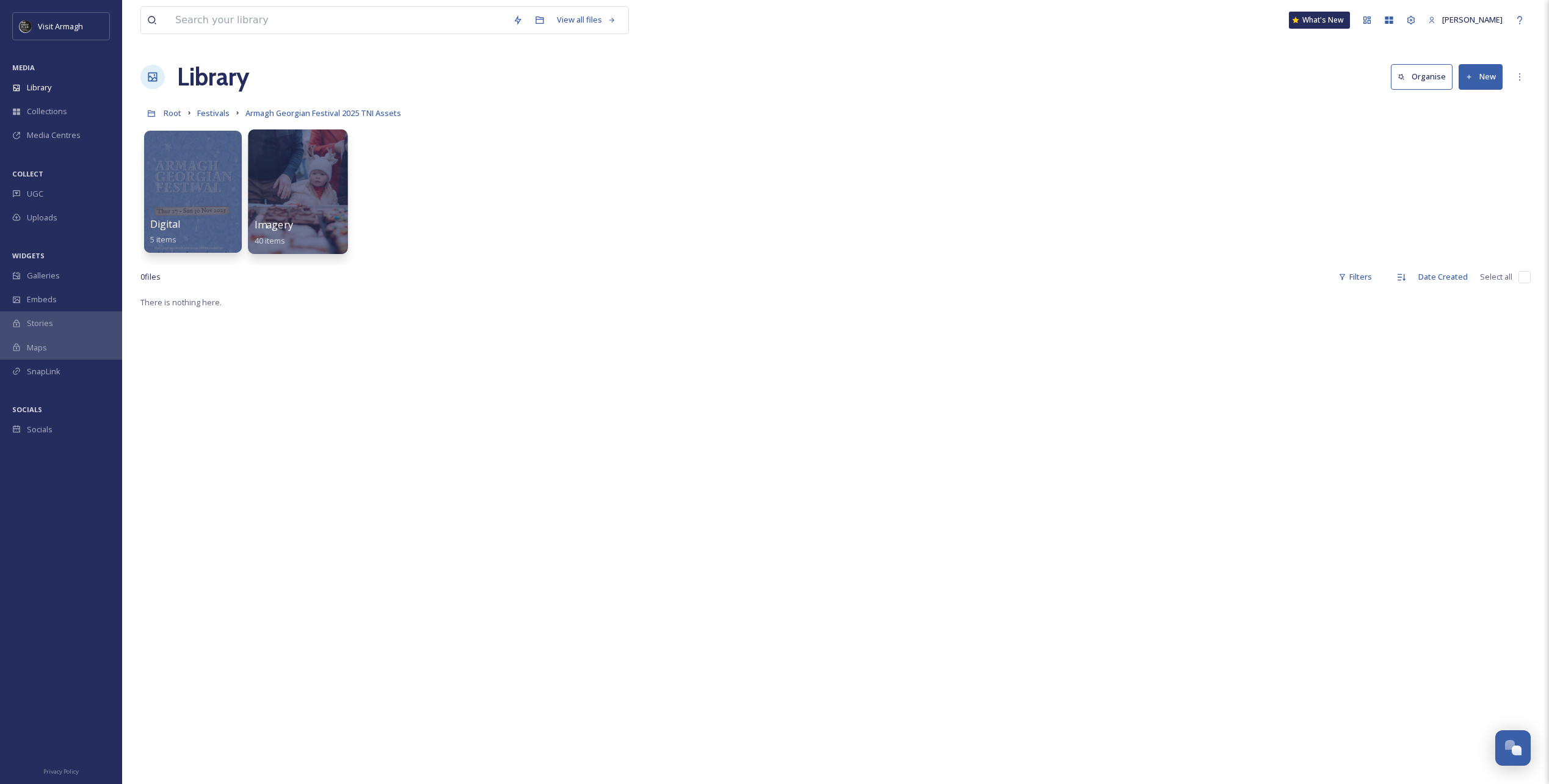
click at [307, 192] on div at bounding box center [298, 192] width 100 height 124
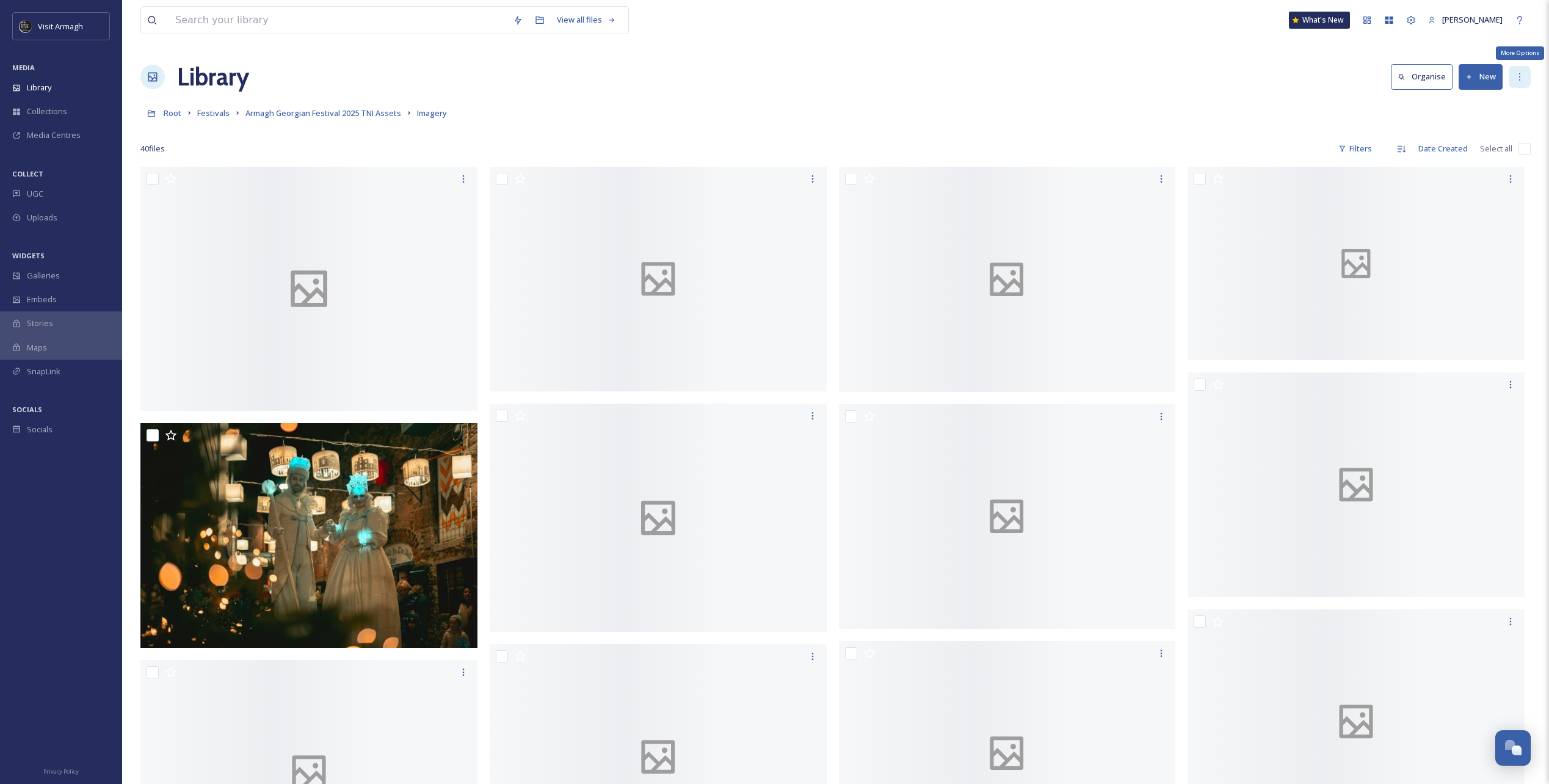
click at [1518, 77] on icon at bounding box center [1520, 77] width 10 height 10
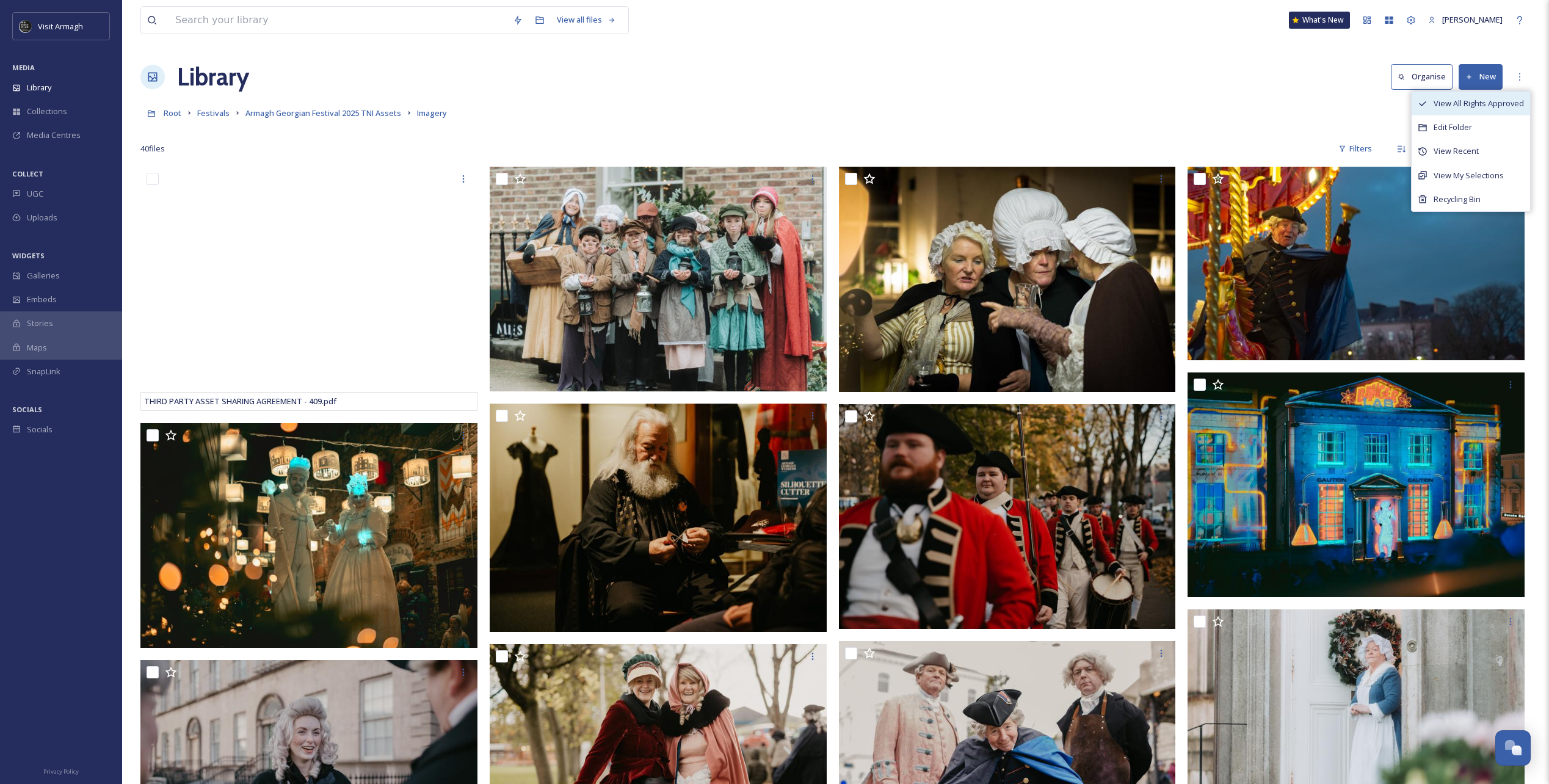
click at [1487, 104] on span "View All Rights Approved" at bounding box center [1479, 103] width 91 height 12
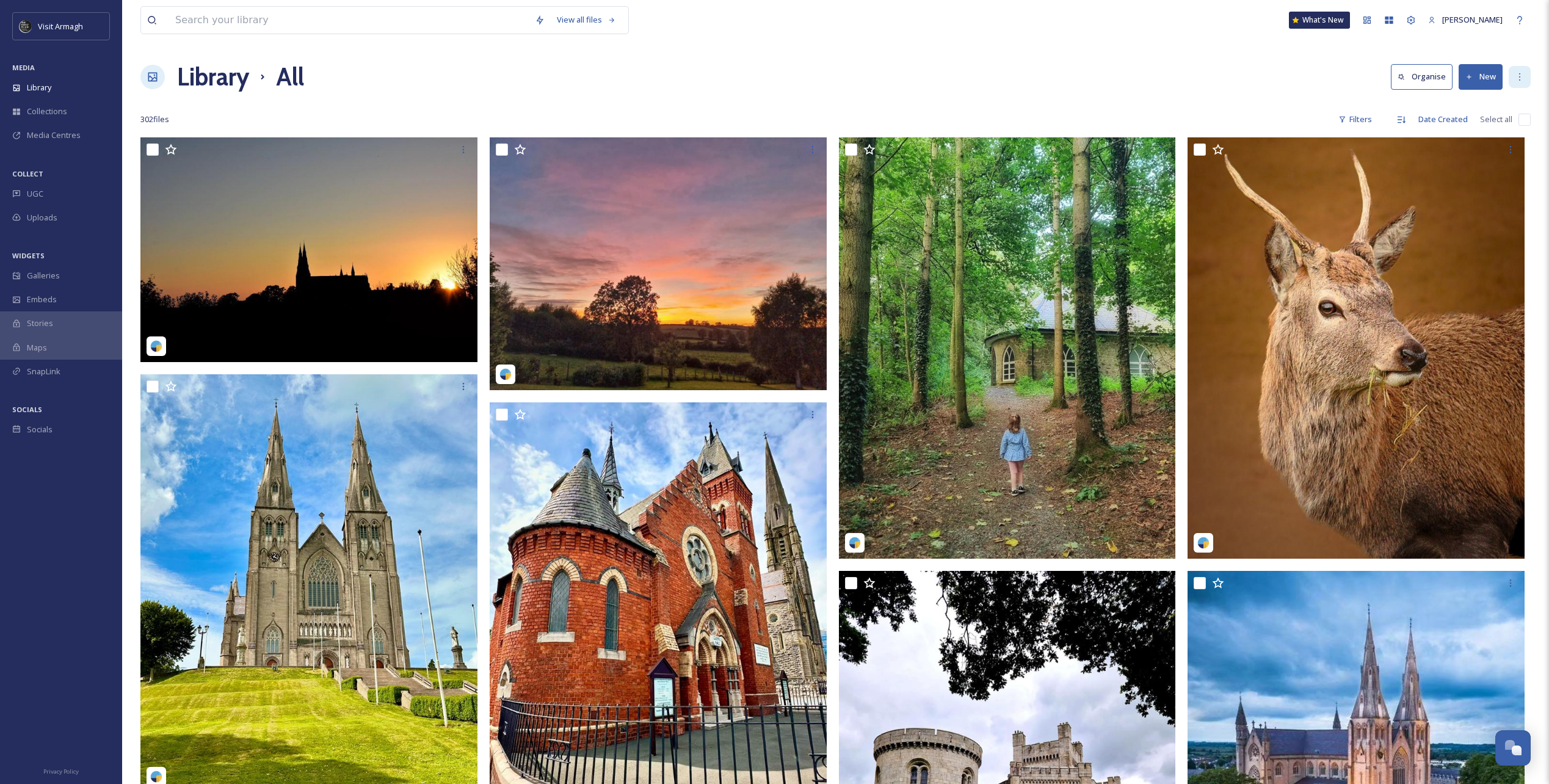
click at [1521, 72] on icon at bounding box center [1520, 77] width 10 height 10
click at [1487, 125] on div "View Recent" at bounding box center [1471, 127] width 118 height 24
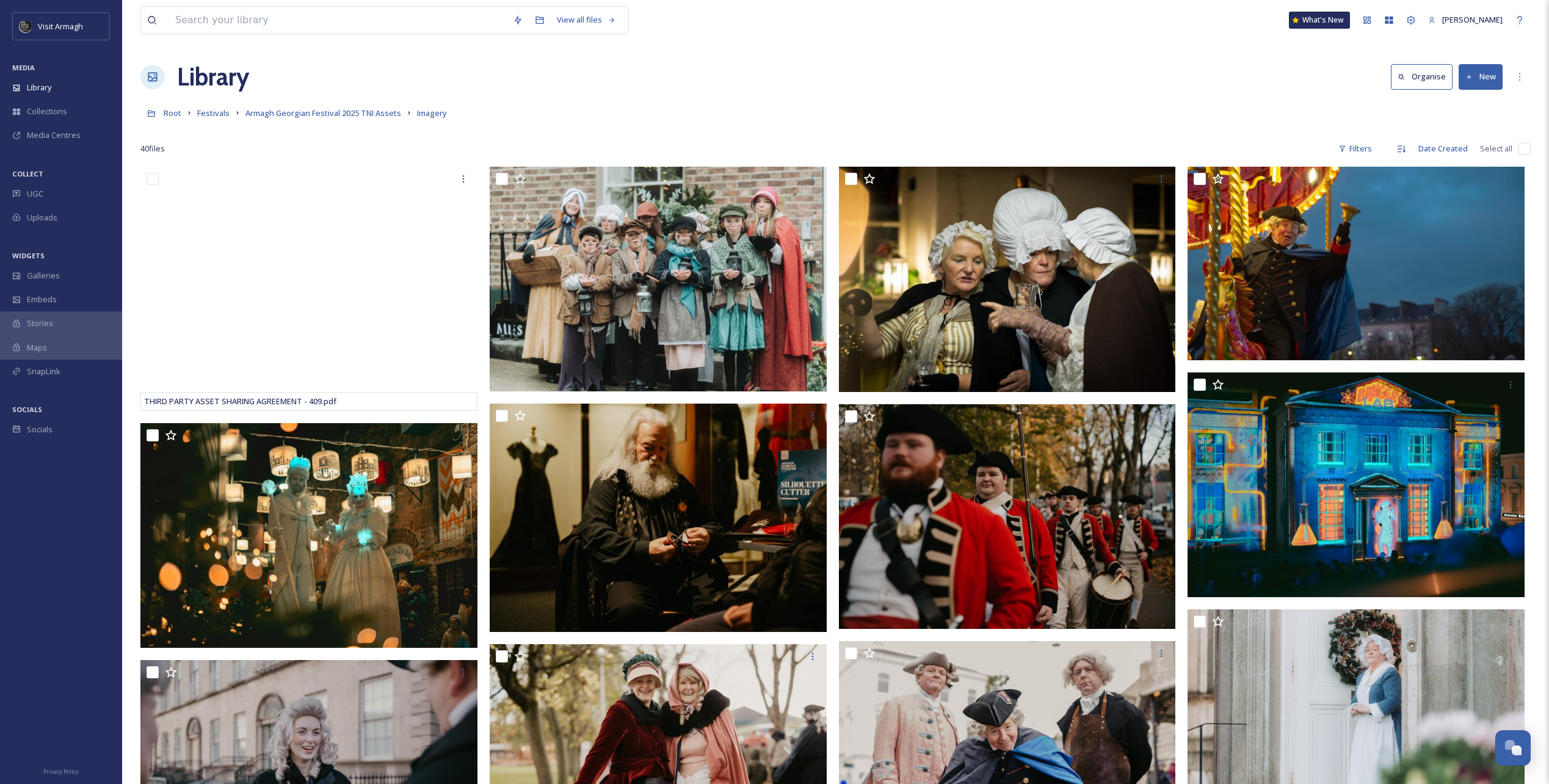
drag, startPoint x: 740, startPoint y: 112, endPoint x: 1223, endPoint y: 148, distance: 484.3
click at [740, 111] on div "Root Festivals Armagh Georgian Festival 2025 TNI Assets Imagery" at bounding box center [836, 113] width 1391 height 23
click at [1521, 75] on icon at bounding box center [1520, 77] width 10 height 10
click at [1484, 131] on div "Edit Folder" at bounding box center [1471, 127] width 118 height 24
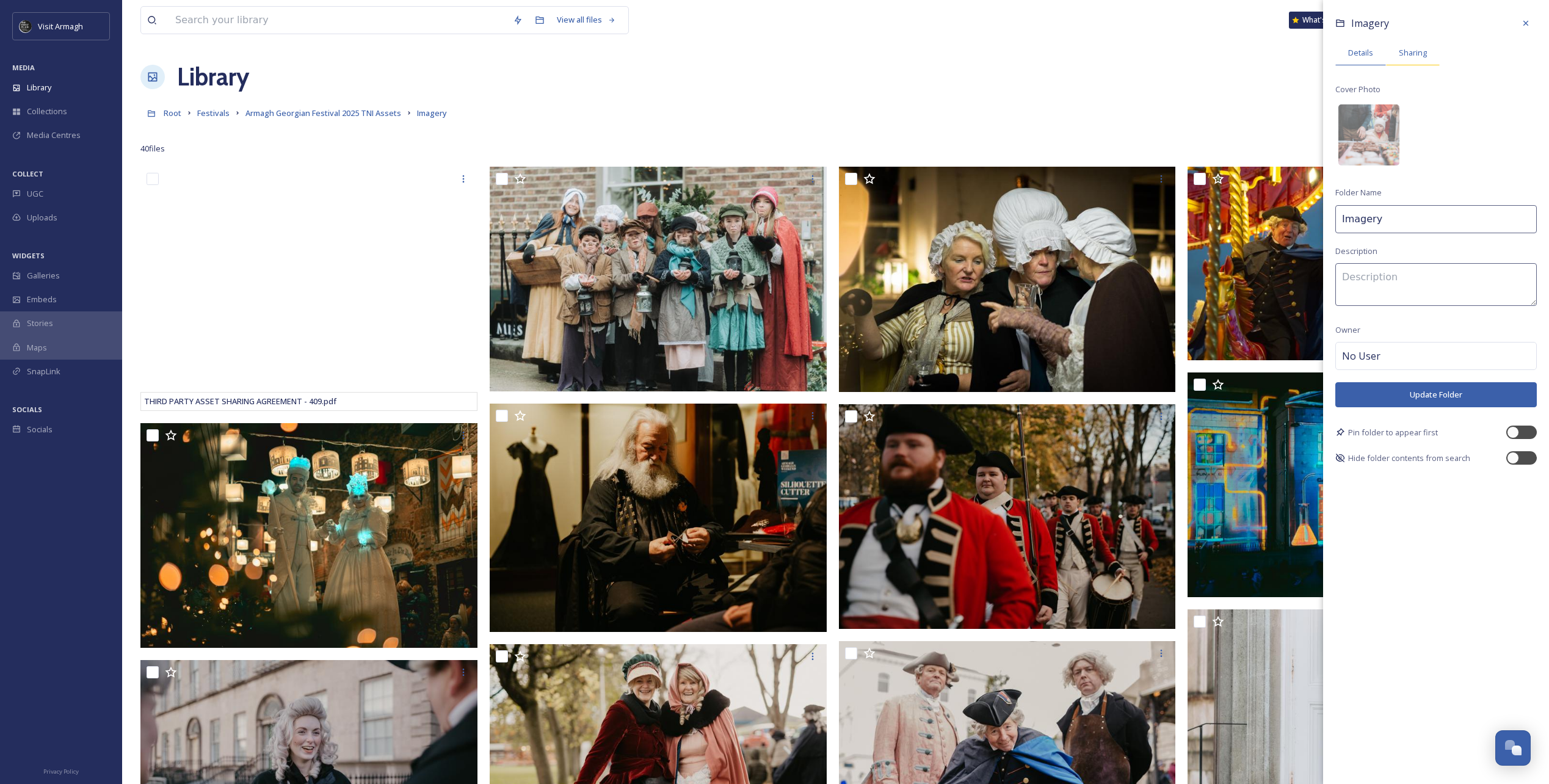
click at [1408, 54] on span "Sharing" at bounding box center [1413, 52] width 28 height 12
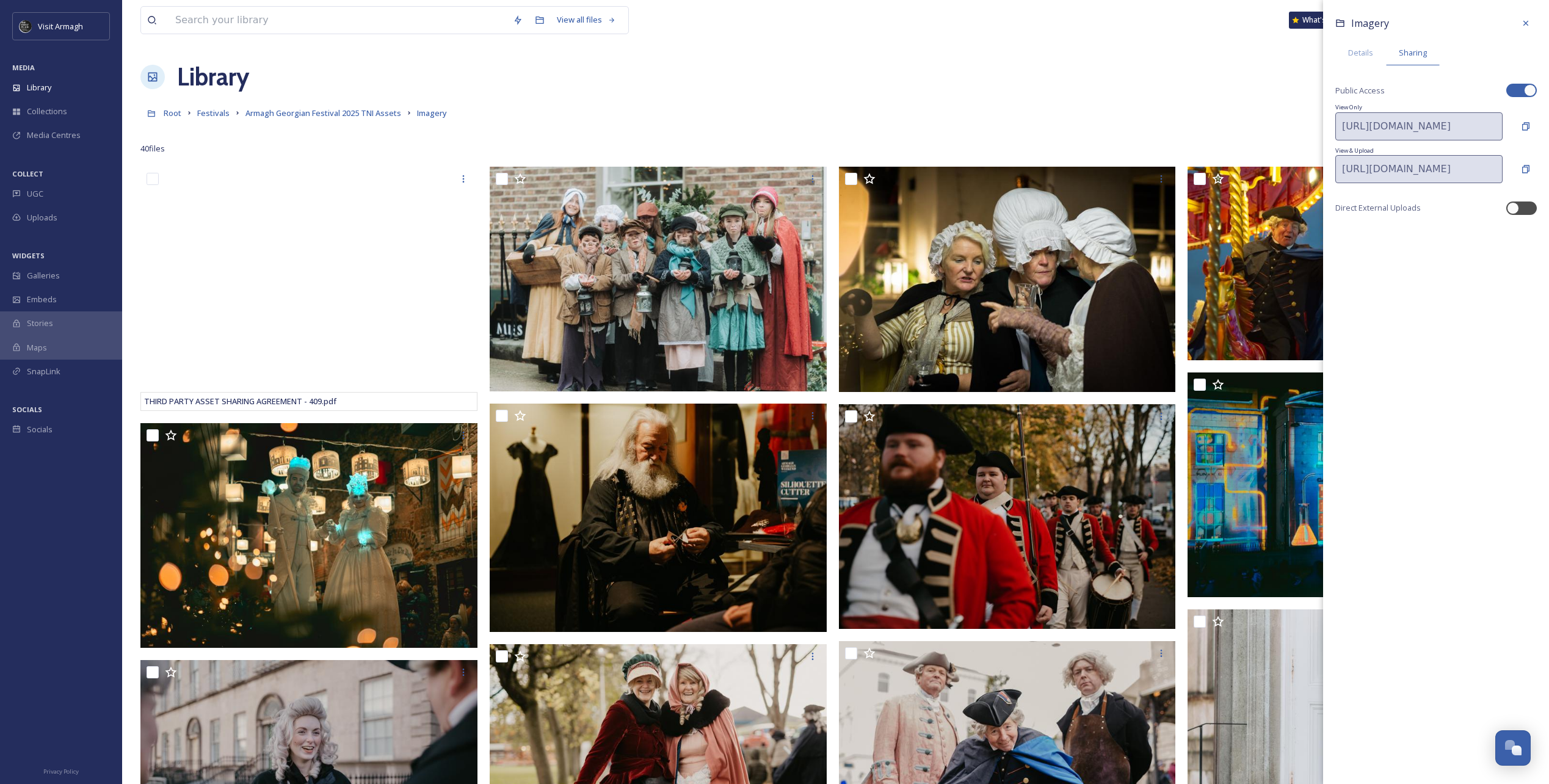
click at [929, 64] on div "Library Organise New" at bounding box center [836, 77] width 1391 height 37
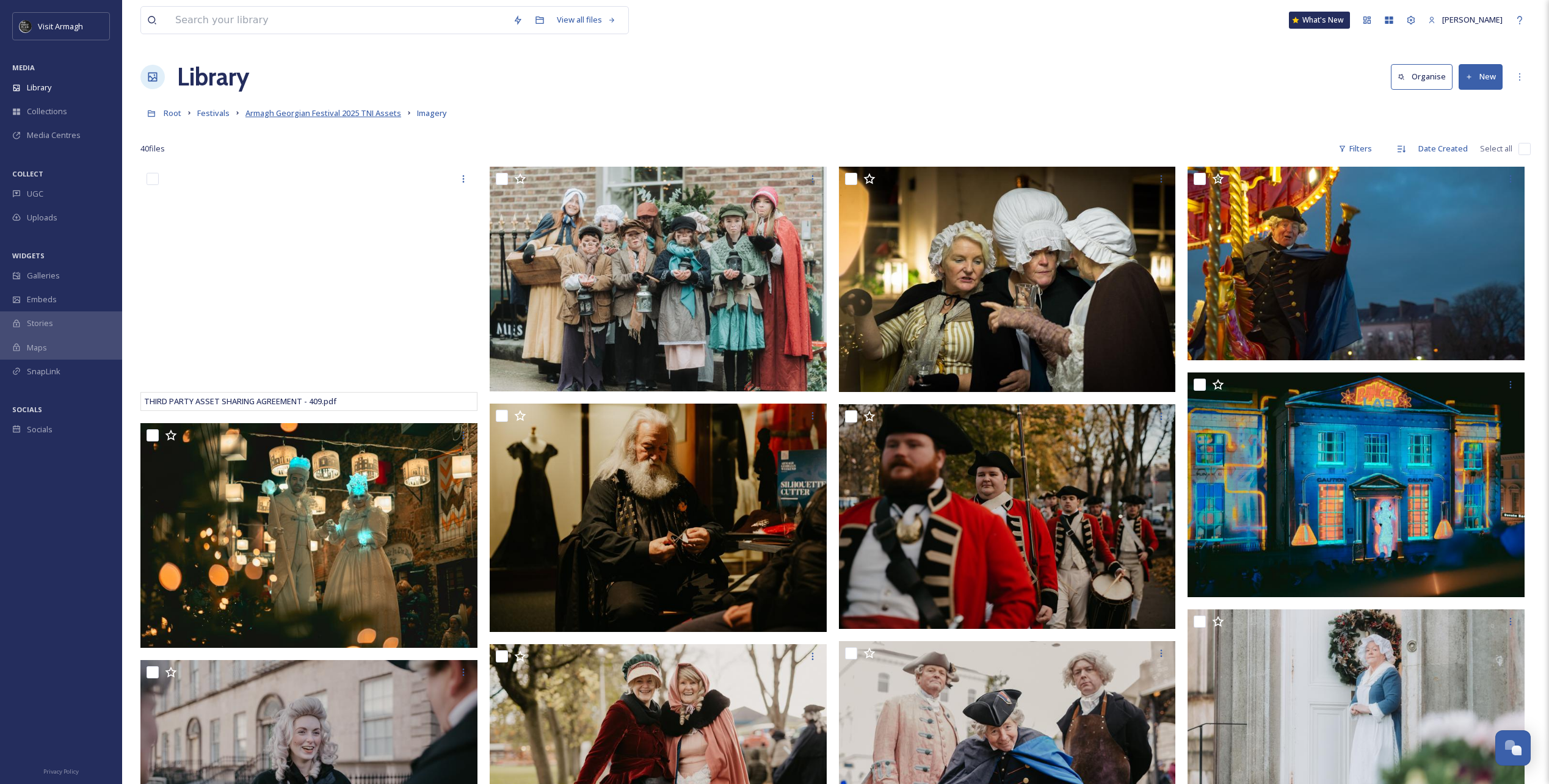
click at [356, 114] on span "Armagh Georgian Festival 2025 TNI Assets" at bounding box center [323, 113] width 156 height 11
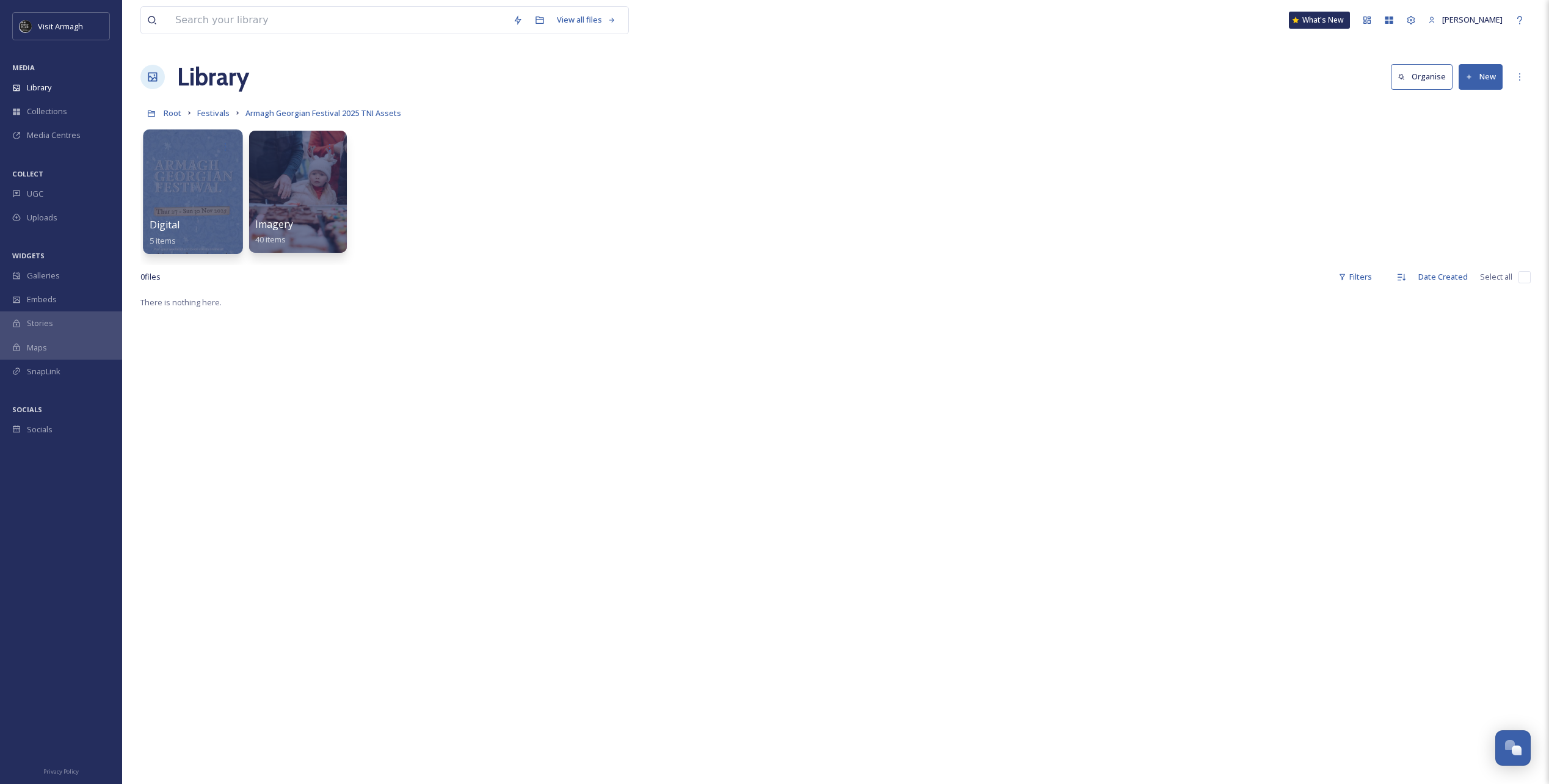
click at [204, 180] on div at bounding box center [193, 192] width 100 height 124
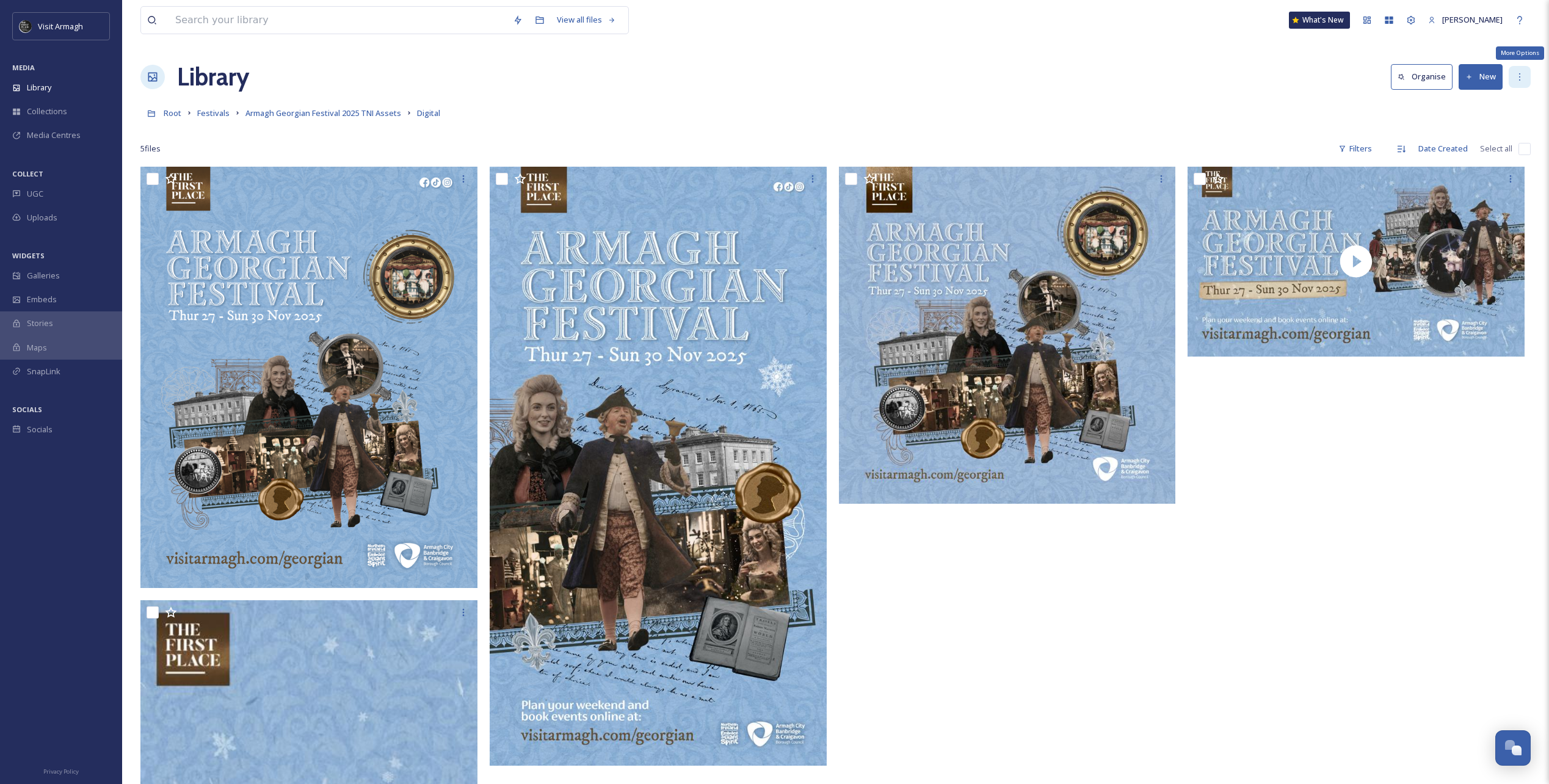
click at [1515, 81] on icon at bounding box center [1520, 77] width 10 height 10
click at [1475, 127] on div "Edit Folder" at bounding box center [1471, 127] width 118 height 24
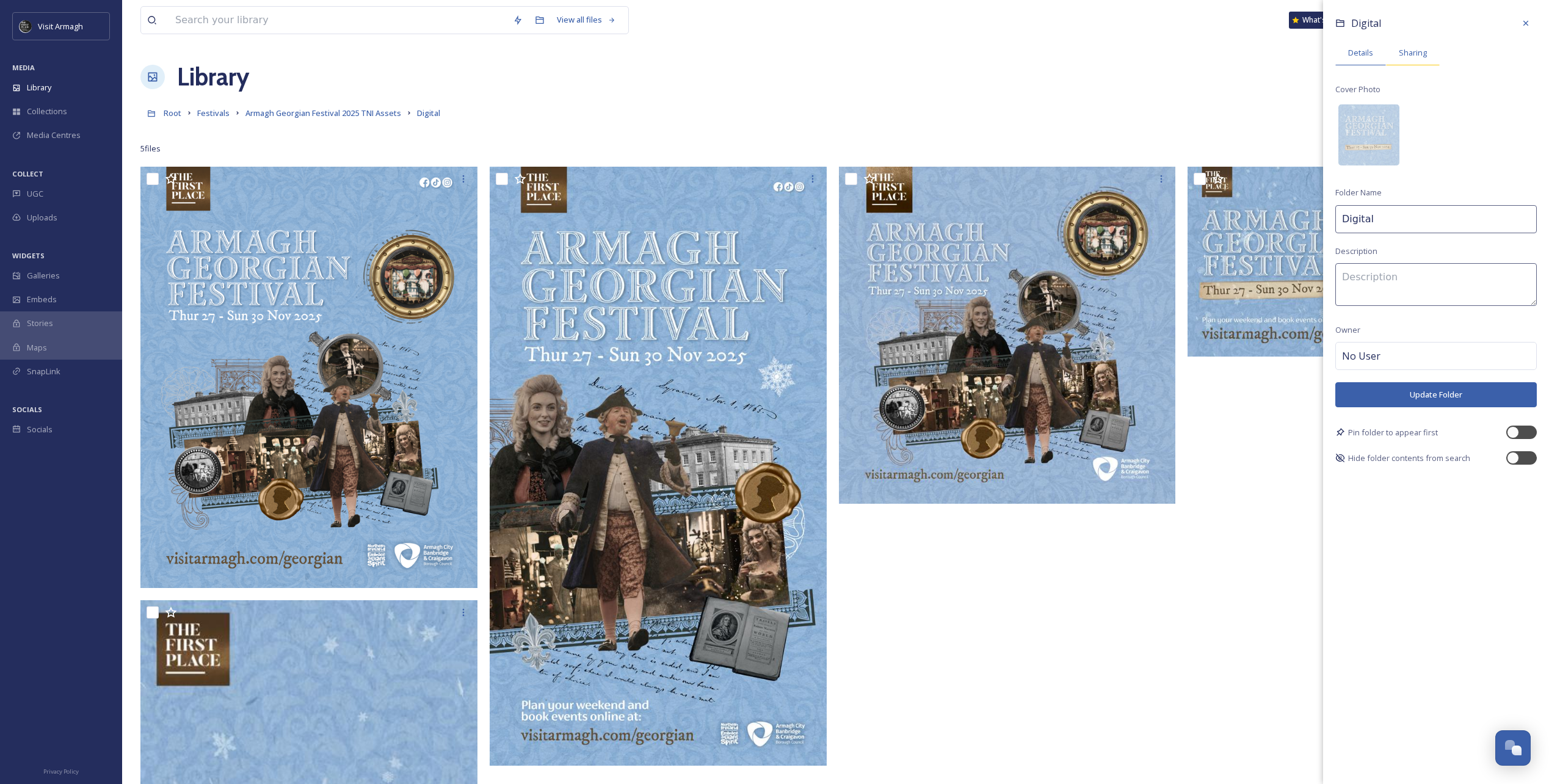
click at [1412, 52] on span "Sharing" at bounding box center [1413, 52] width 28 height 12
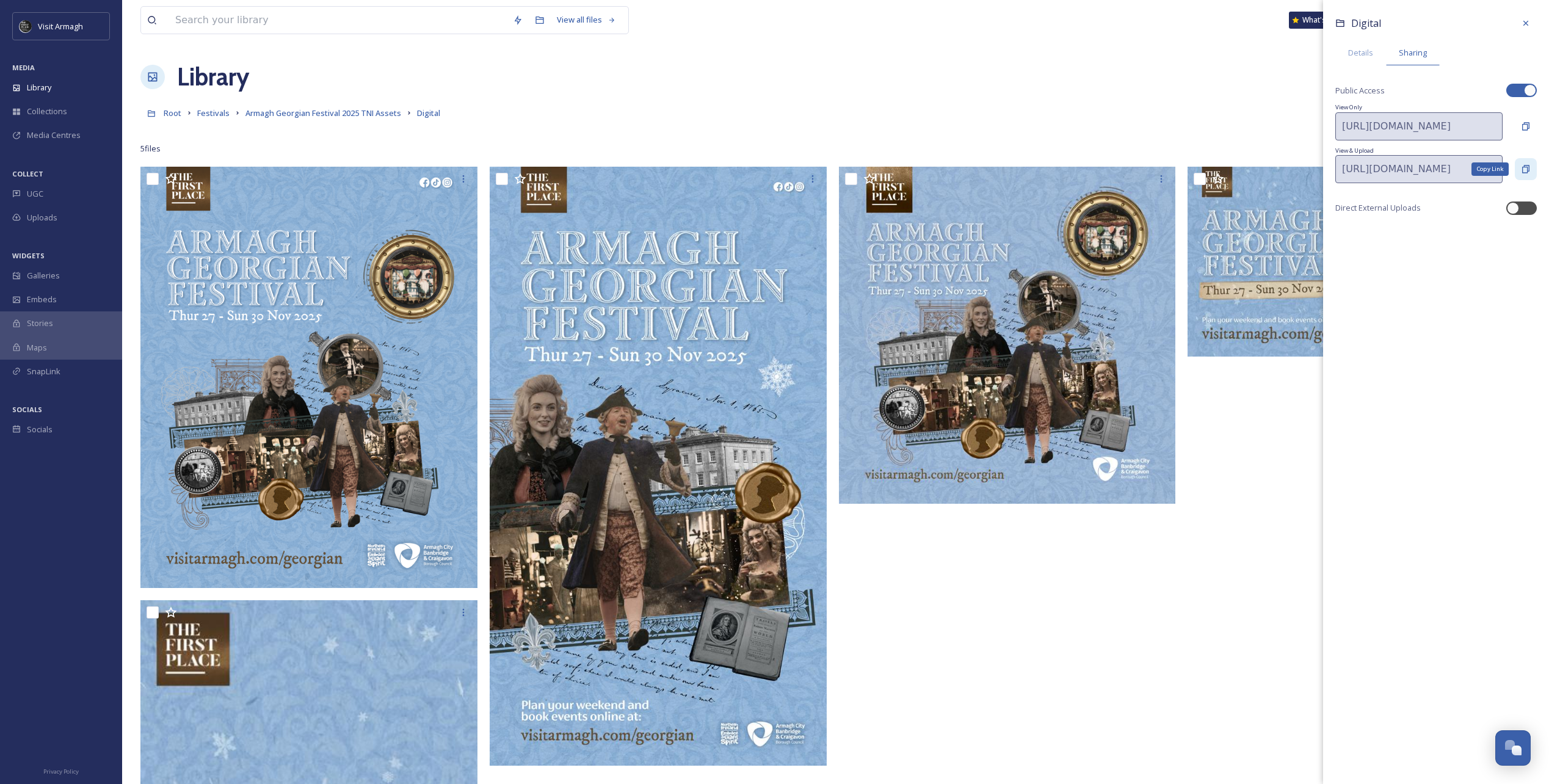
click at [1524, 165] on icon at bounding box center [1526, 169] width 8 height 8
click at [1134, 96] on div "View all files What's New [PERSON_NAME] Library Organise New Root Festivals Arm…" at bounding box center [836, 610] width 1427 height 1220
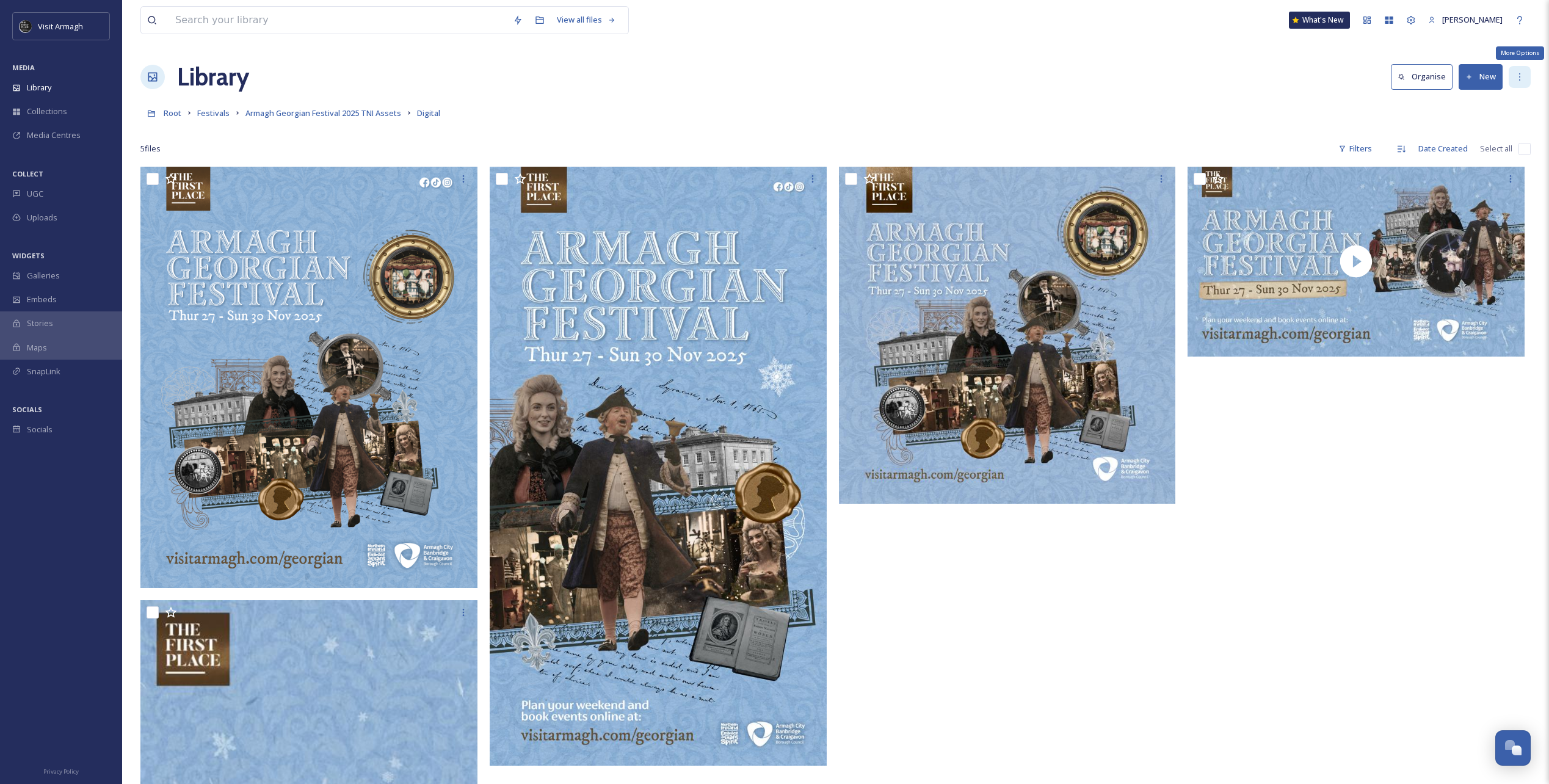
click at [1518, 81] on icon at bounding box center [1520, 77] width 10 height 10
